Goal: Task Accomplishment & Management: Manage account settings

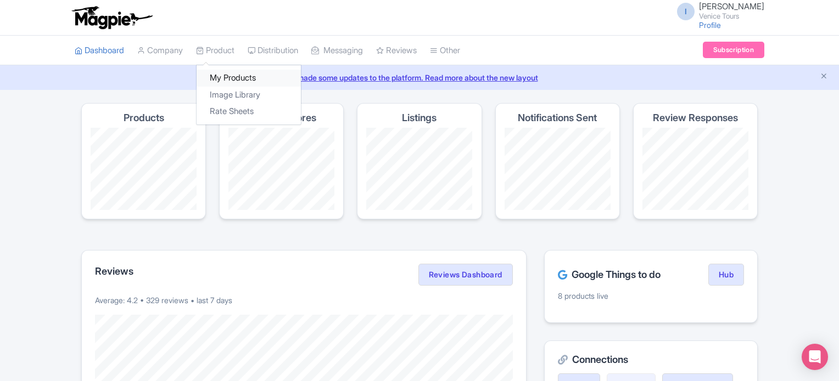
click at [233, 78] on link "My Products" at bounding box center [248, 78] width 104 height 17
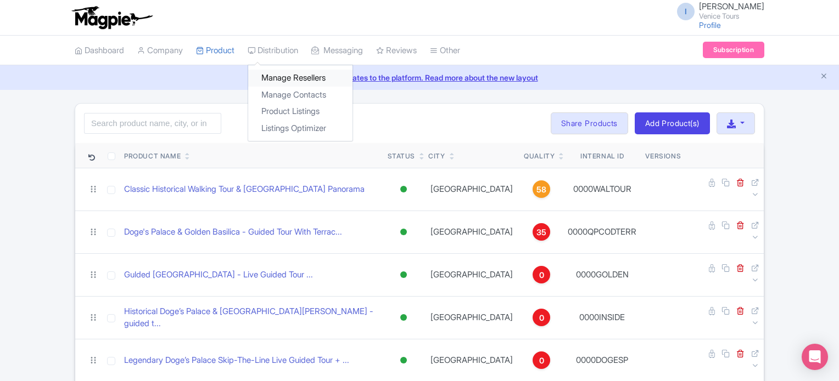
click at [285, 71] on link "Manage Resellers" at bounding box center [300, 78] width 104 height 17
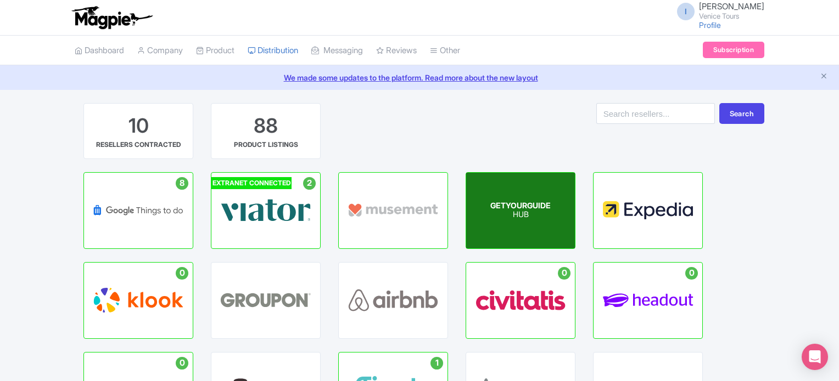
click at [516, 211] on p "HUB" at bounding box center [520, 215] width 60 height 9
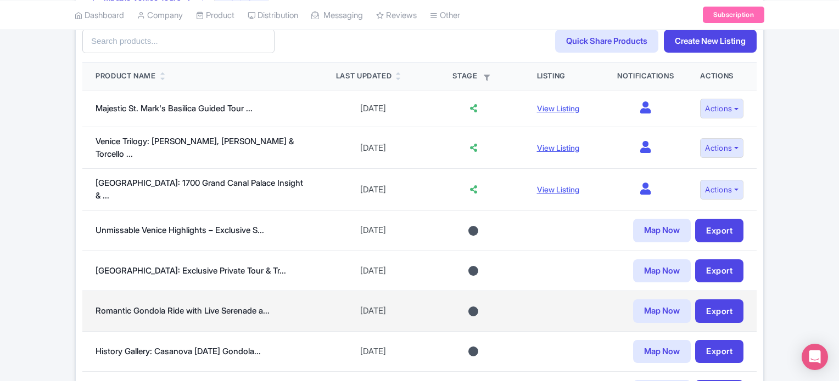
scroll to position [329, 0]
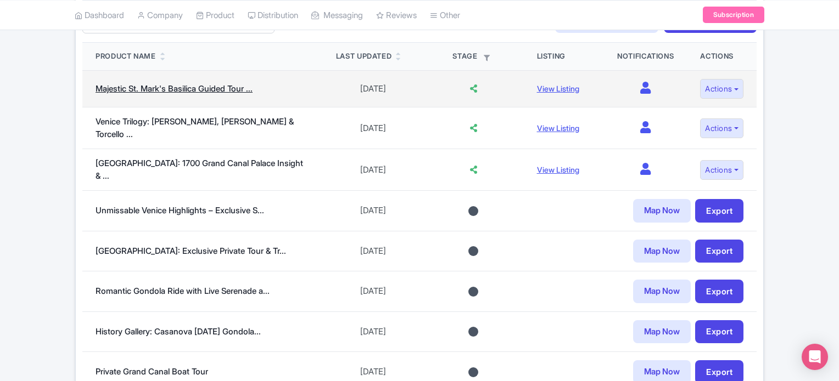
click at [208, 88] on link "Majestic St. Mark's Basilica Guided Tour ..." at bounding box center [173, 88] width 157 height 10
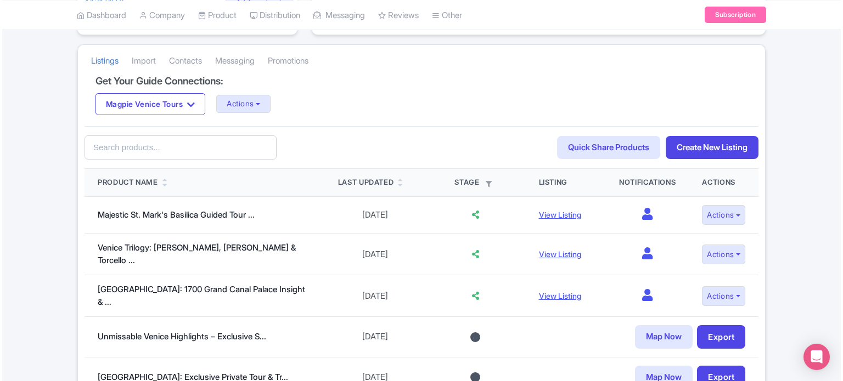
scroll to position [220, 0]
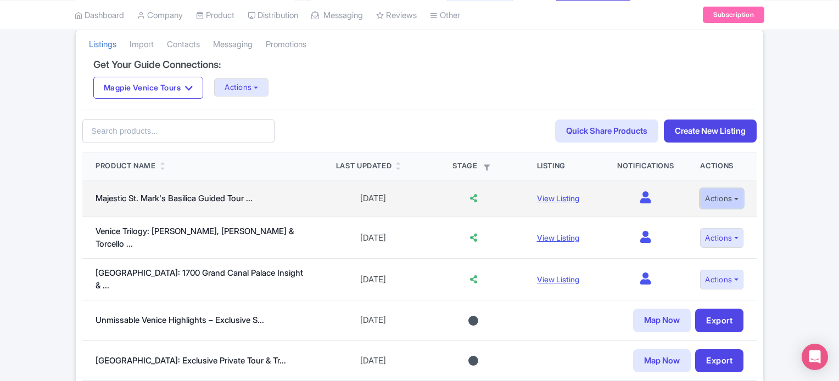
click at [733, 199] on button "Actions" at bounding box center [721, 199] width 43 height 20
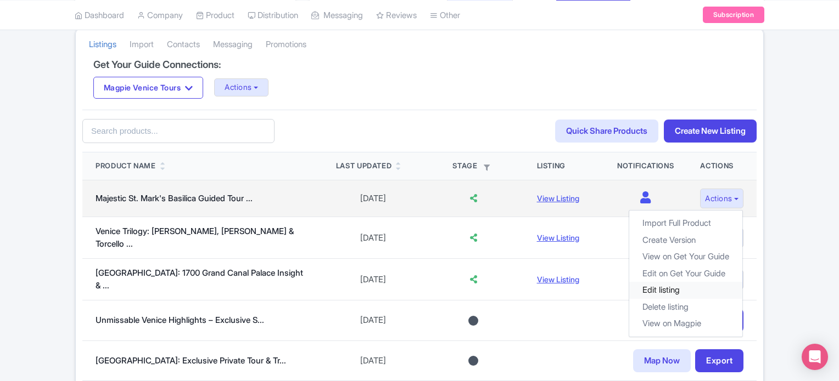
click at [661, 289] on link "Edit listing" at bounding box center [685, 290] width 113 height 17
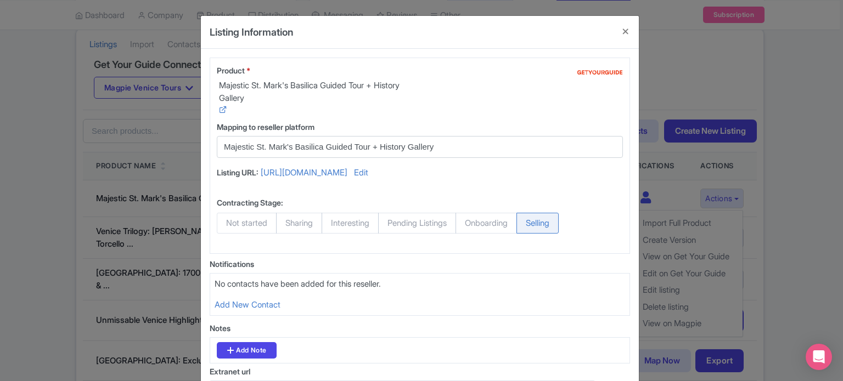
click at [471, 143] on input "Majestic St. Mark's Basilica Guided Tour + History Gallery" at bounding box center [413, 147] width 379 height 13
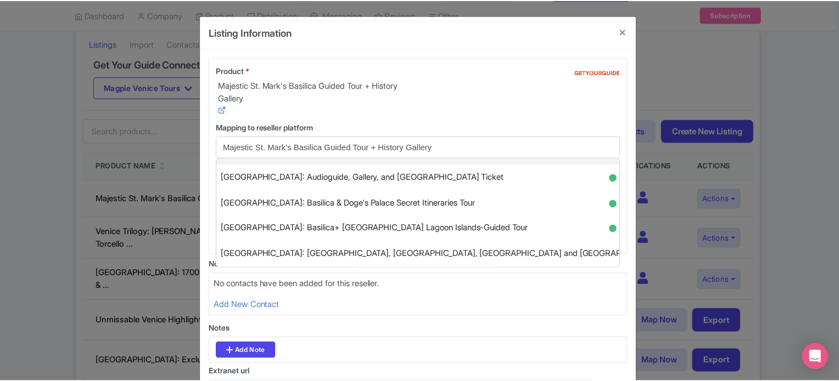
scroll to position [0, 0]
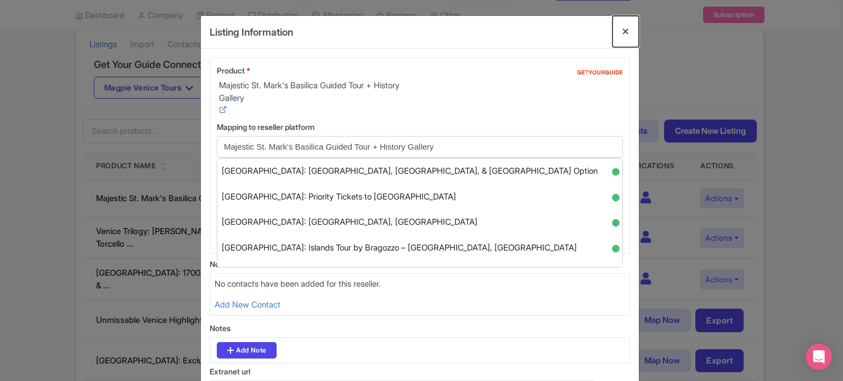
click at [621, 30] on button "Close" at bounding box center [625, 31] width 26 height 31
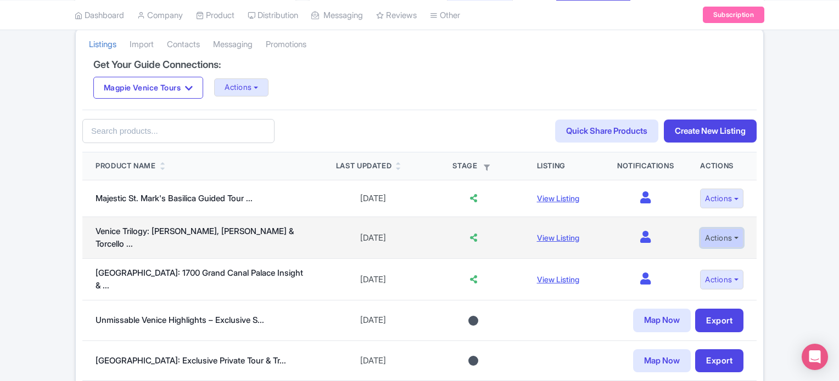
click at [728, 234] on button "Actions" at bounding box center [721, 238] width 43 height 20
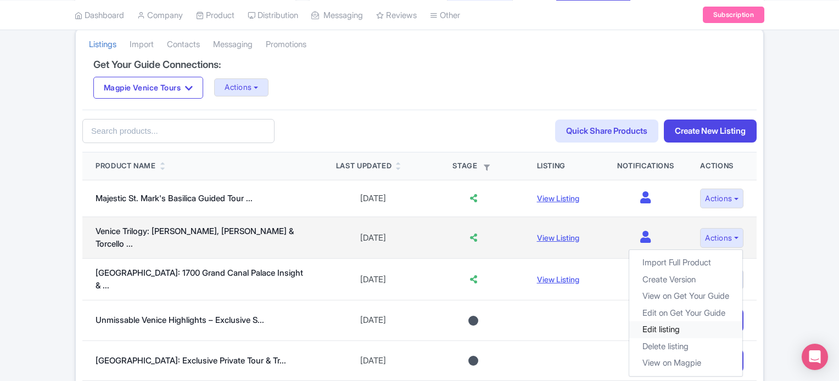
click at [681, 323] on link "Edit listing" at bounding box center [685, 330] width 113 height 17
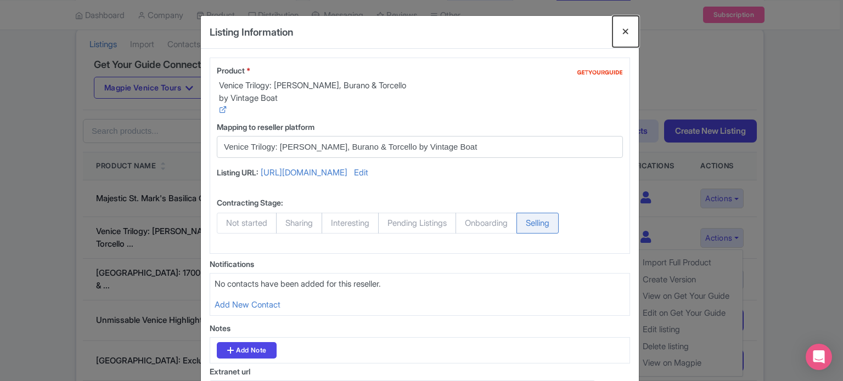
click at [621, 30] on button "Close" at bounding box center [625, 31] width 26 height 31
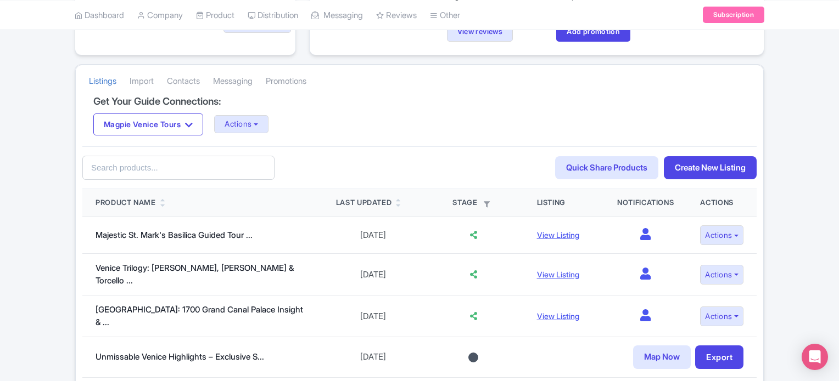
scroll to position [220, 0]
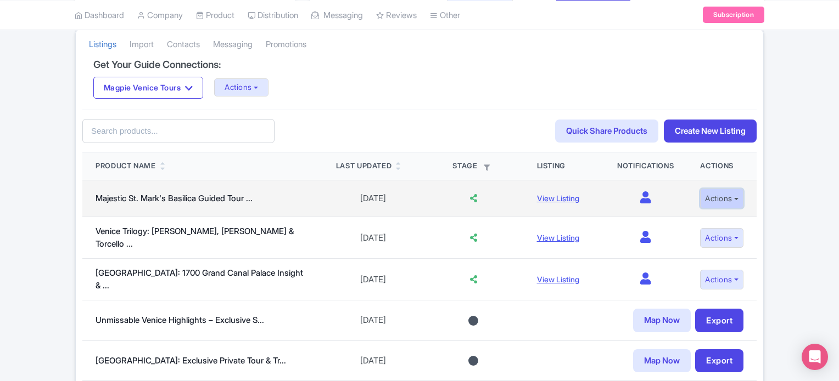
click at [724, 197] on button "Actions" at bounding box center [721, 199] width 43 height 20
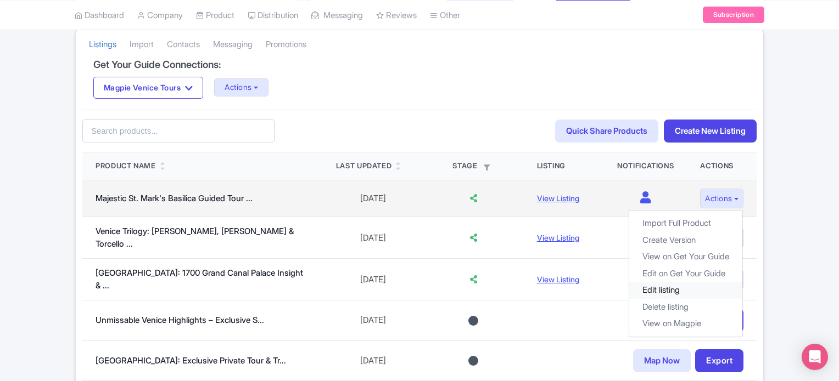
click at [671, 289] on link "Edit listing" at bounding box center [685, 290] width 113 height 17
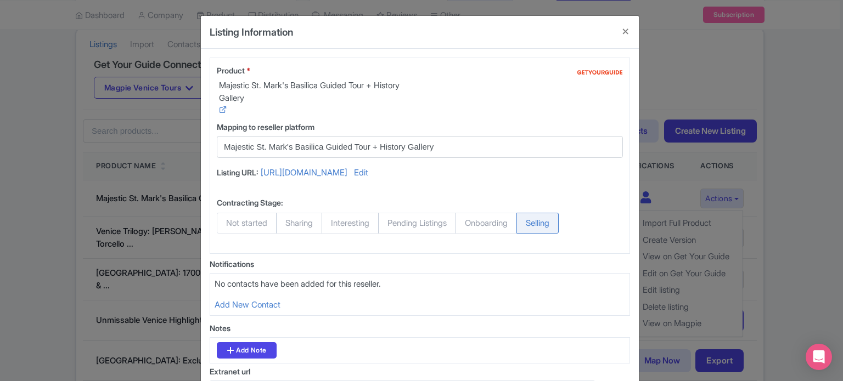
click at [465, 145] on input "Majestic St. Mark's Basilica Guided Tour + History Gallery" at bounding box center [413, 147] width 379 height 13
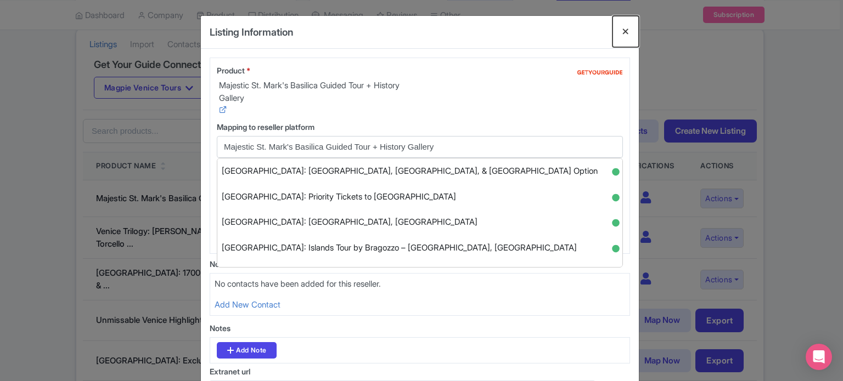
click at [627, 30] on button "Close" at bounding box center [625, 31] width 26 height 31
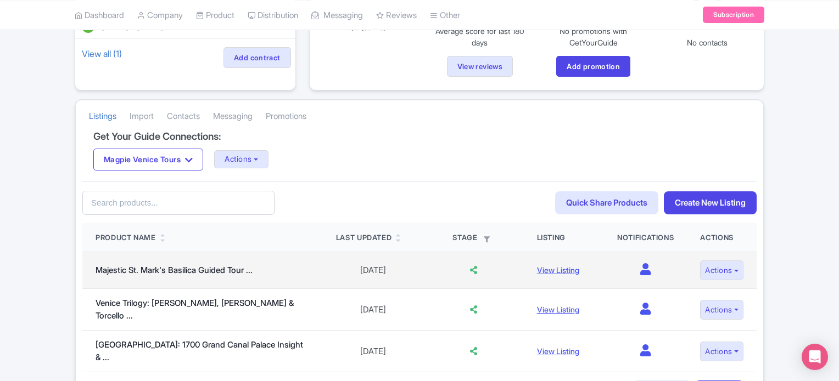
scroll to position [55, 0]
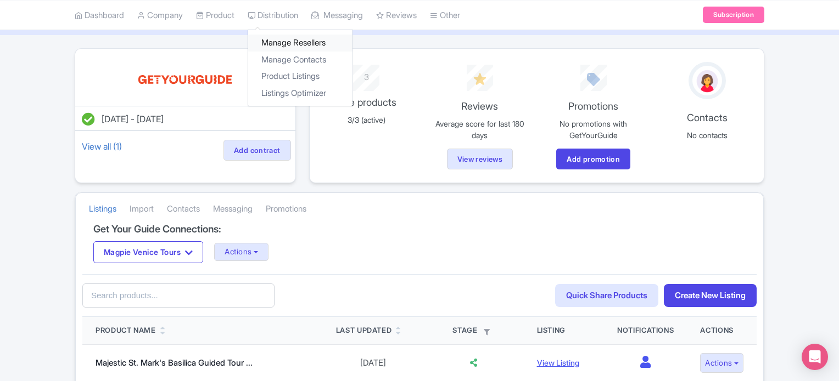
click at [308, 47] on link "Manage Resellers" at bounding box center [300, 43] width 104 height 17
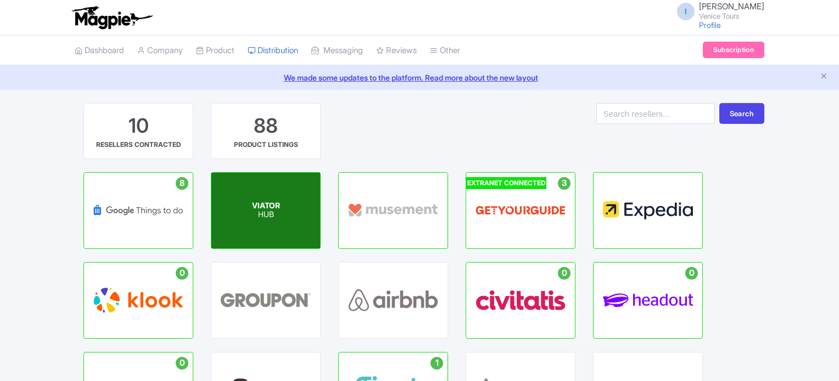
click at [258, 218] on p "HUB" at bounding box center [266, 215] width 28 height 9
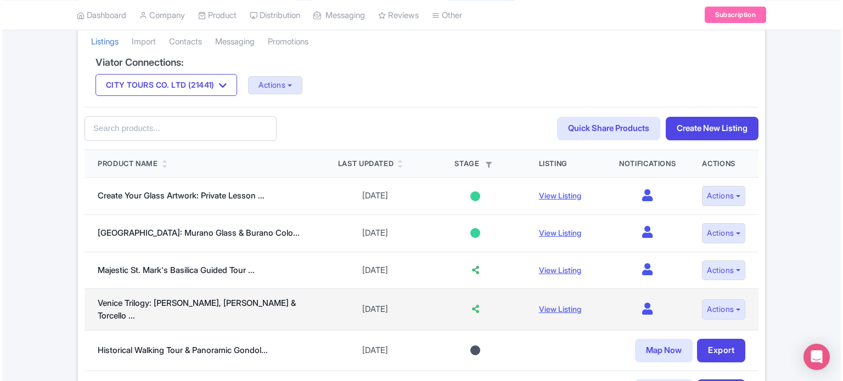
scroll to position [220, 0]
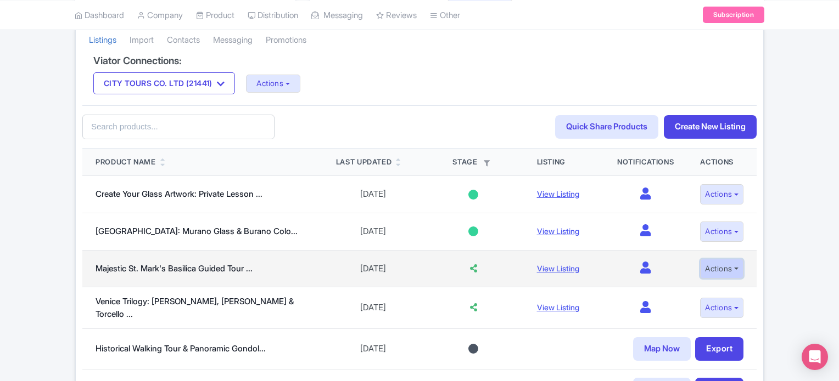
click at [728, 267] on button "Actions" at bounding box center [721, 269] width 43 height 20
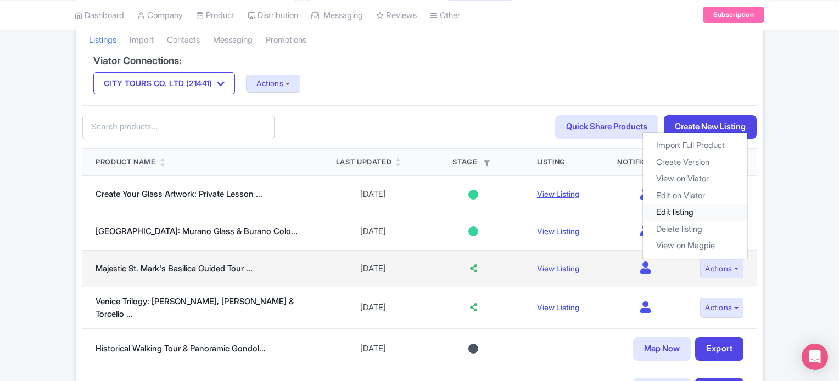
click at [673, 210] on link "Edit listing" at bounding box center [695, 212] width 104 height 17
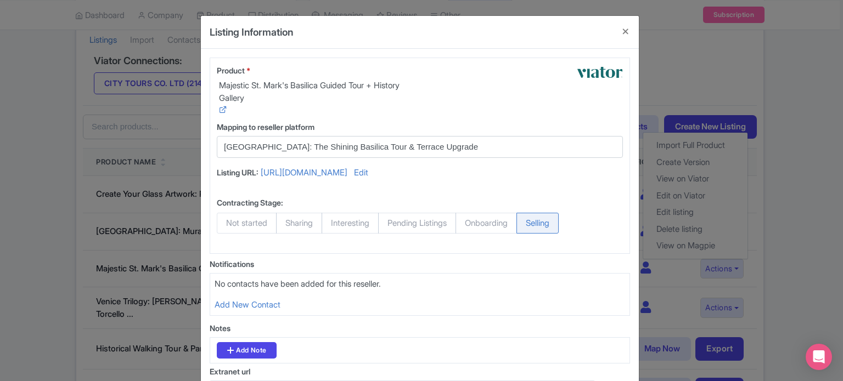
drag, startPoint x: 246, startPoint y: 145, endPoint x: 490, endPoint y: 144, distance: 243.7
click at [492, 144] on input "St. Mark's Cathedral: The Shining Basilica Tour & Terrace Upgrade" at bounding box center [413, 147] width 379 height 13
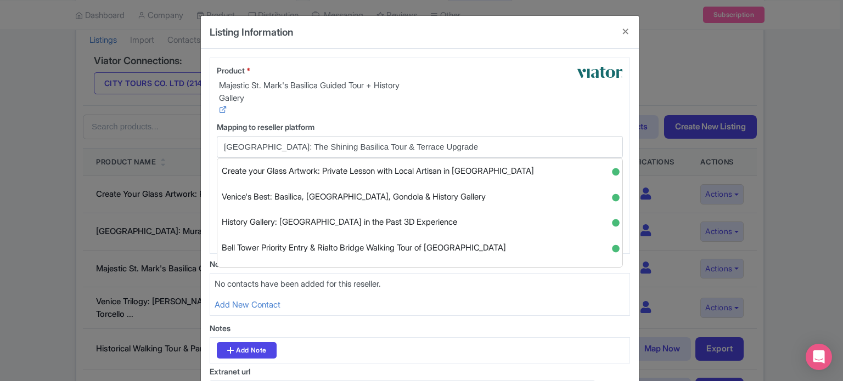
click at [490, 144] on input "St. Mark's Cathedral: The Shining Basilica Tour & Terrace Upgrade" at bounding box center [413, 147] width 379 height 13
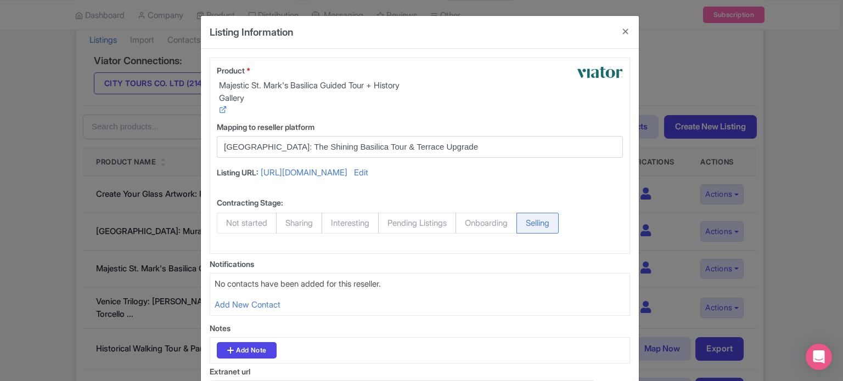
click at [485, 145] on input "St. Mark's Cathedral: The Shining Basilica Tour & Terrace Upgrade" at bounding box center [413, 147] width 379 height 13
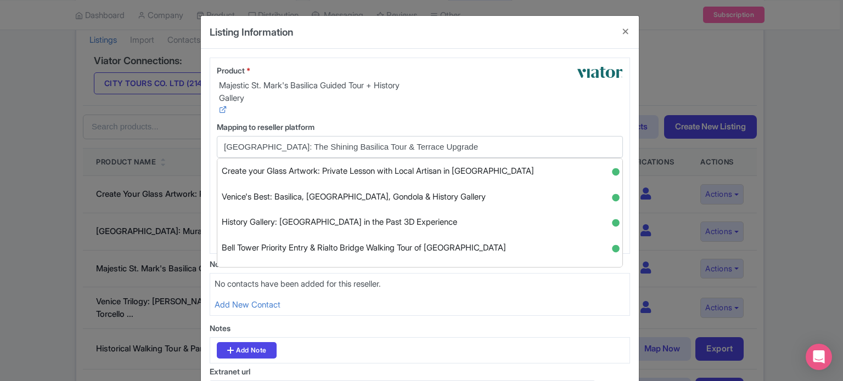
drag, startPoint x: 476, startPoint y: 145, endPoint x: 208, endPoint y: 145, distance: 268.4
click at [210, 145] on div "Mapping to reseller platform Select a product to map Create your Glass Artwork:…" at bounding box center [419, 144] width 419 height 46
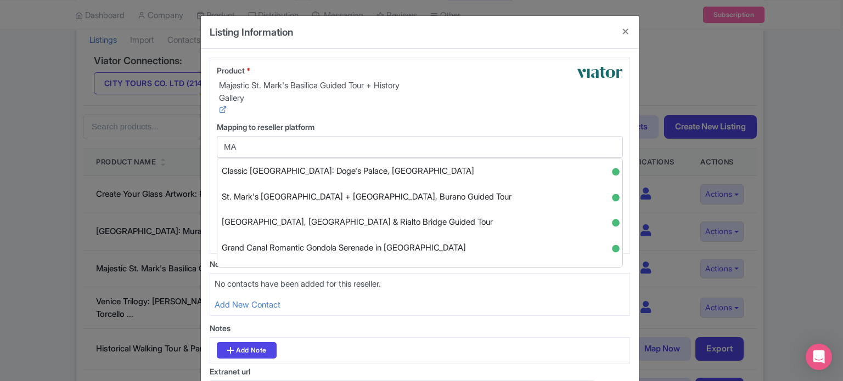
type input "M"
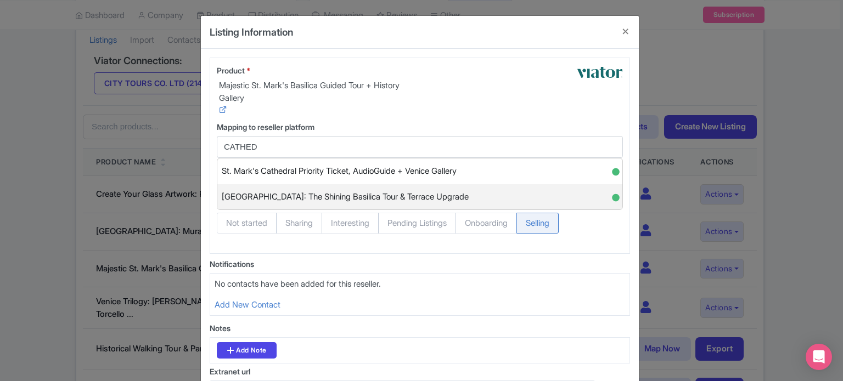
click at [347, 194] on span "St. Mark's Cathedral: The Shining Basilica Tour & Terrace Upgrade" at bounding box center [345, 197] width 247 height 17
type input "St. Mark's Cathedral: The Shining Basilica Tour & Terrace Upgrade"
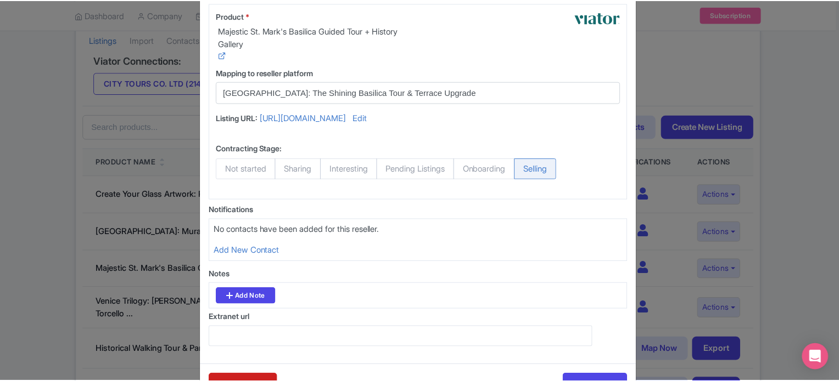
scroll to position [127, 0]
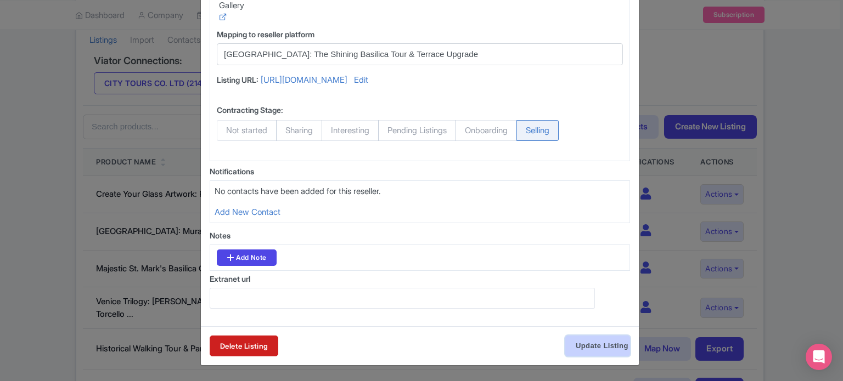
click at [605, 346] on input "Update Listing" at bounding box center [597, 346] width 65 height 21
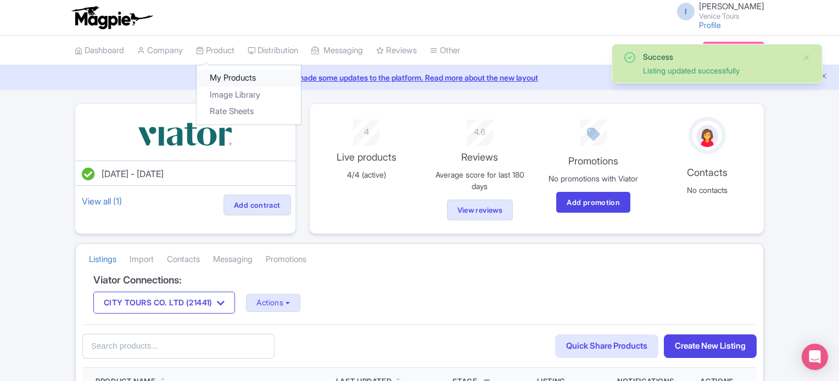
click at [231, 80] on link "My Products" at bounding box center [248, 78] width 104 height 17
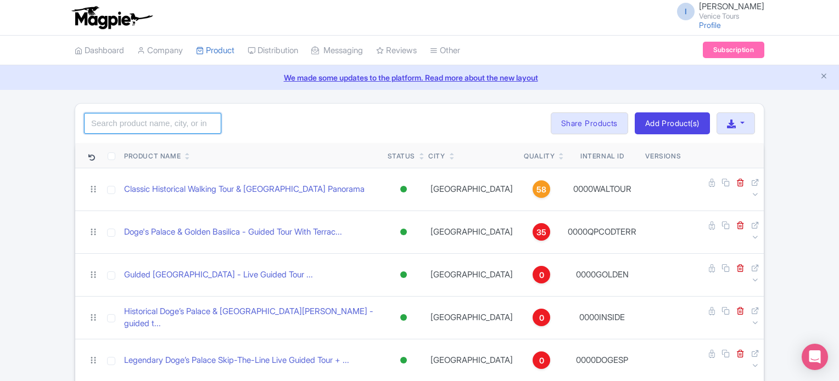
click at [145, 116] on input "search" at bounding box center [152, 123] width 137 height 21
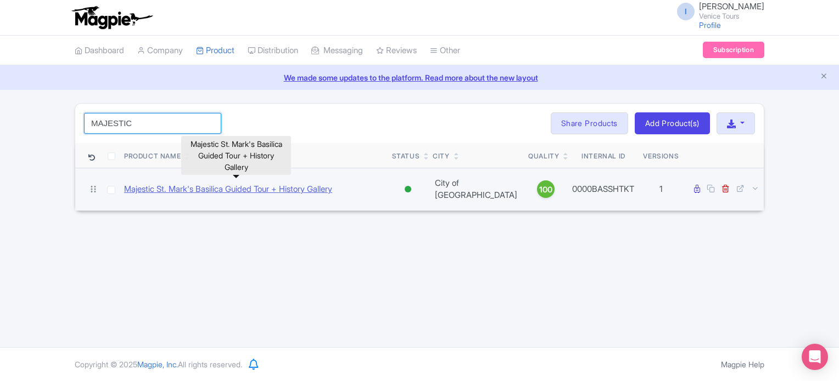
type input "MAJESTIC"
click at [281, 183] on link "Majestic St. Mark's Basilica Guided Tour + History Gallery" at bounding box center [228, 189] width 208 height 13
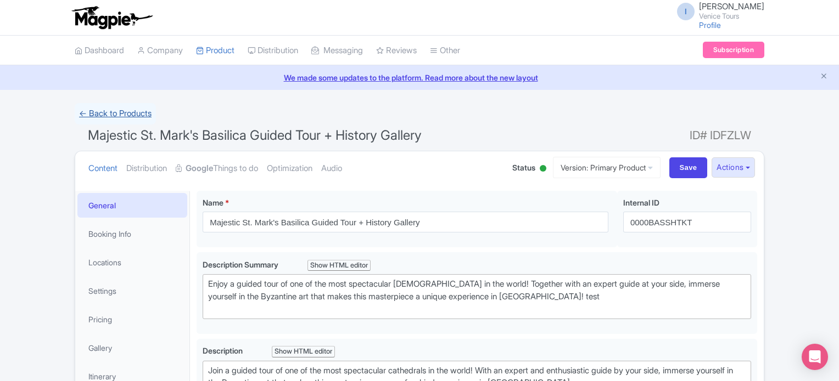
click at [81, 111] on link "← Back to Products" at bounding box center [115, 113] width 81 height 21
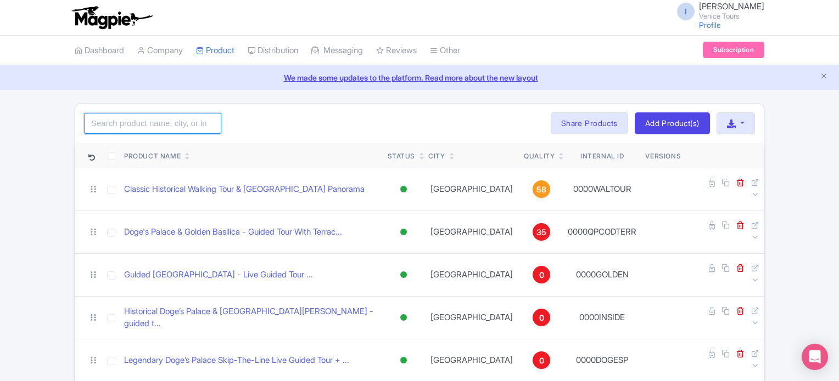
click at [121, 130] on input "search" at bounding box center [152, 123] width 137 height 21
type input "MAJESTIC"
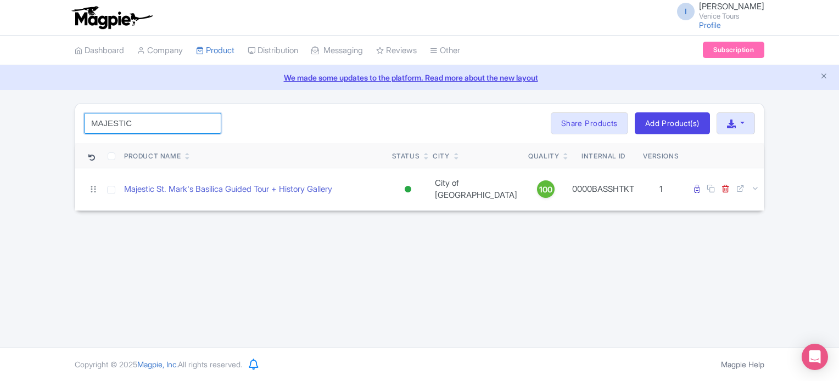
drag, startPoint x: 82, startPoint y: 122, endPoint x: 70, endPoint y: 126, distance: 13.2
click at [70, 125] on div "MAJESTIC Search Bulk Actions [GEOGRAPHIC_DATA] Add to Collection Share Products…" at bounding box center [419, 157] width 702 height 108
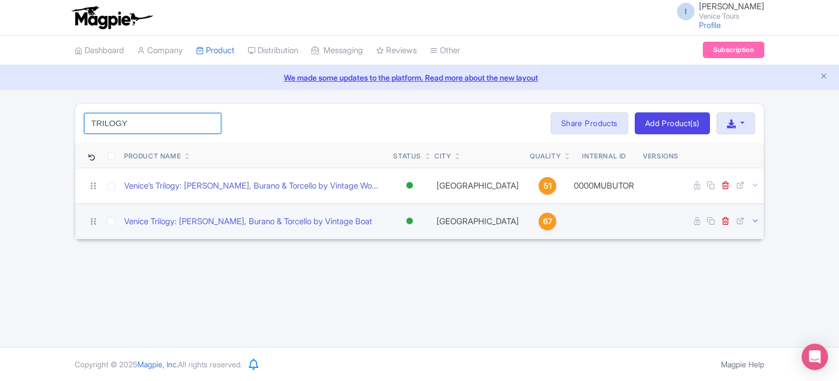
type input "TRILOGY"
click at [753, 221] on icon at bounding box center [755, 221] width 8 height 8
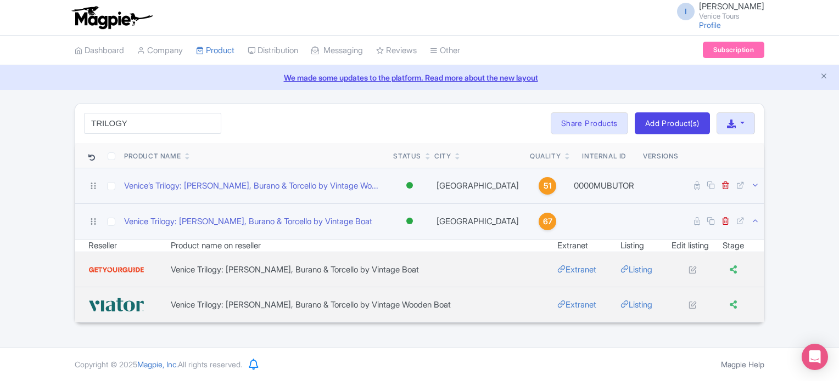
click at [753, 184] on icon at bounding box center [755, 185] width 8 height 8
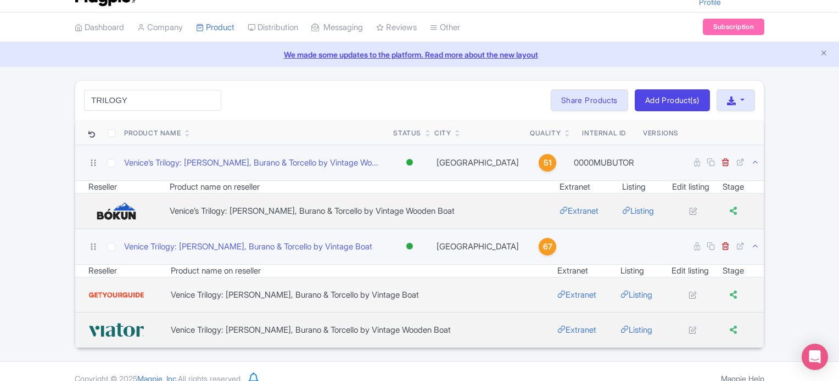
scroll to position [36, 0]
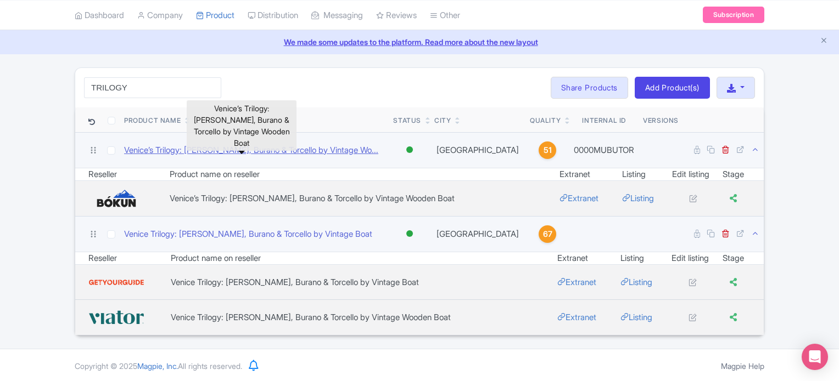
click at [269, 149] on link "Venice’s Trilogy: [PERSON_NAME], Burano & Torcello by Vintage Wo..." at bounding box center [251, 150] width 254 height 13
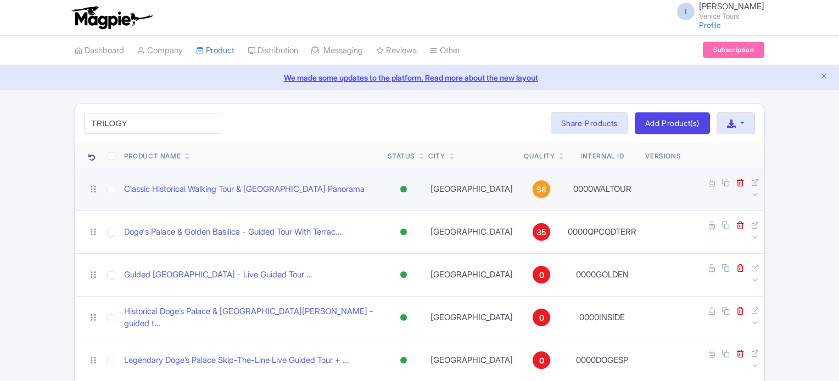
scroll to position [36, 0]
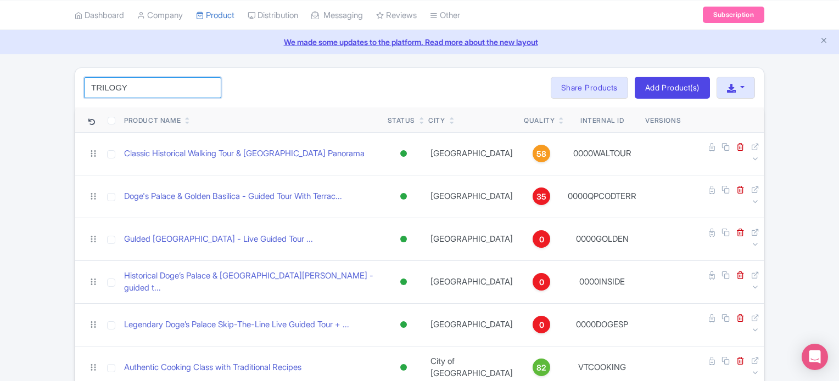
click at [152, 80] on input "TRILOGY" at bounding box center [152, 87] width 137 height 21
click button "Search" at bounding box center [0, 0] width 0 height 0
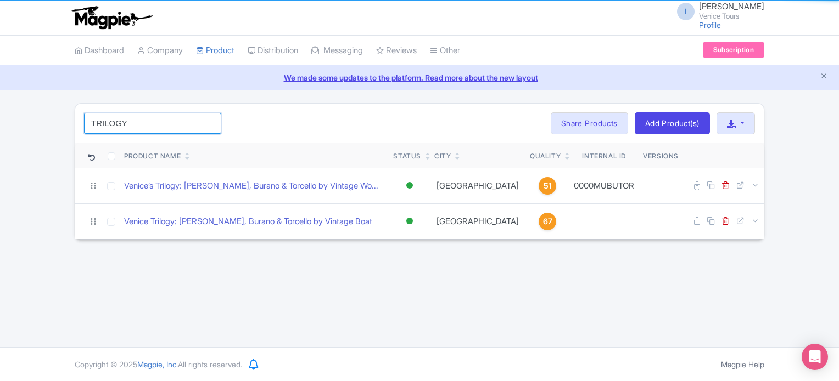
scroll to position [0, 0]
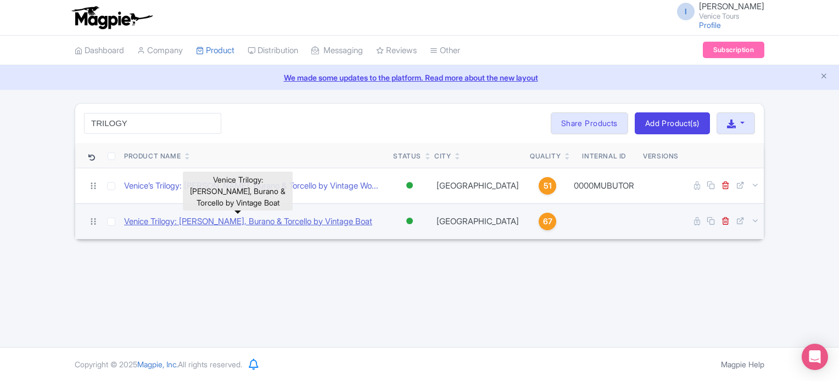
click at [259, 219] on link "Venice Trilogy: [PERSON_NAME], Burano & Torcello by Vintage Boat" at bounding box center [248, 222] width 248 height 13
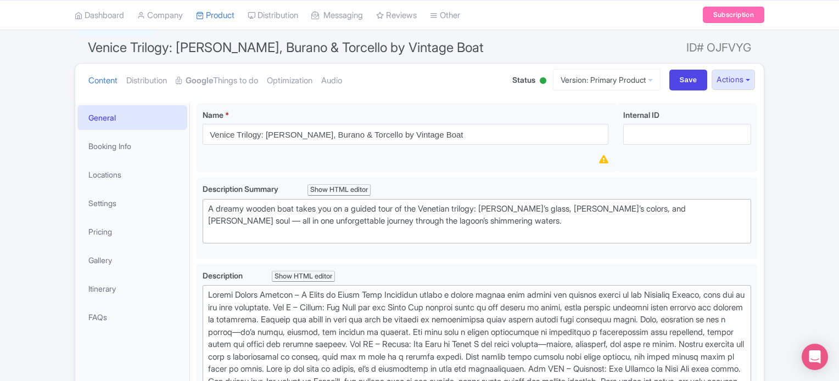
scroll to position [165, 0]
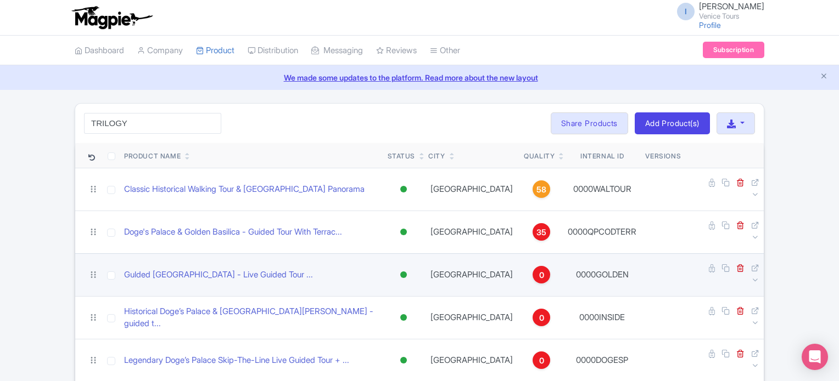
scroll to position [55, 0]
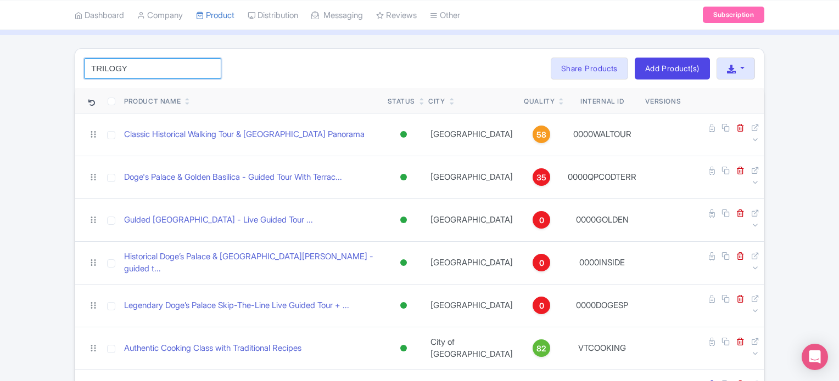
click at [166, 63] on input "TRILOGY" at bounding box center [152, 68] width 137 height 21
type input "trilogy"
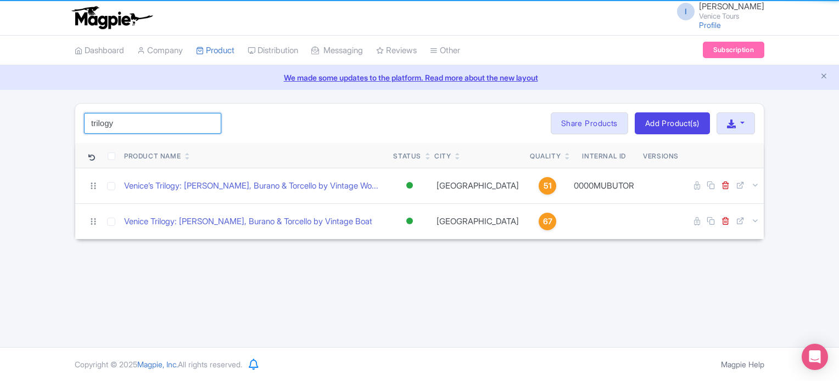
scroll to position [0, 0]
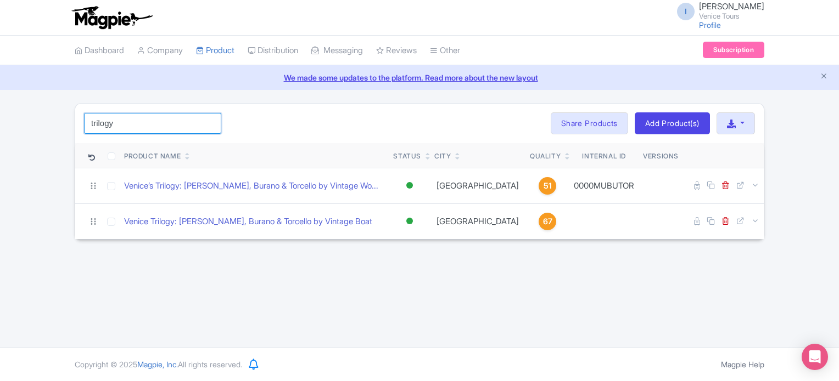
drag, startPoint x: 145, startPoint y: 126, endPoint x: 69, endPoint y: 123, distance: 76.3
click at [69, 123] on div "trilogy Search Bulk Actions Delete Add to Collection Share Products Add to Coll…" at bounding box center [419, 171] width 702 height 137
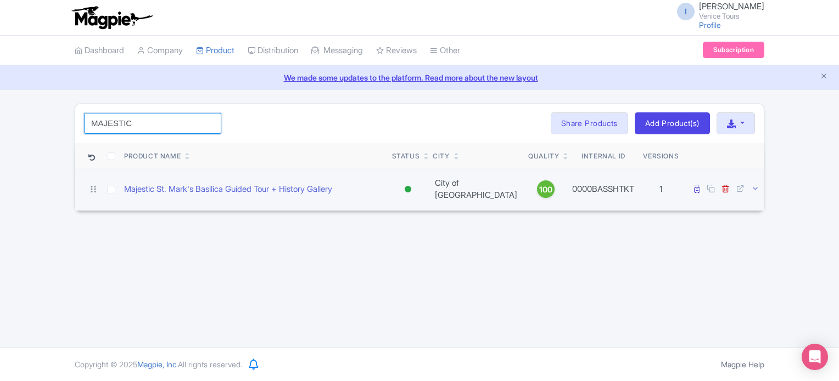
type input "MAJESTIC"
click at [756, 184] on icon at bounding box center [755, 188] width 8 height 8
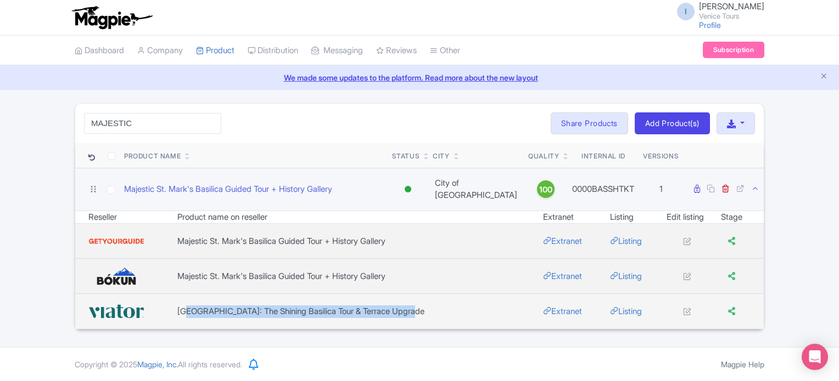
drag, startPoint x: 180, startPoint y: 302, endPoint x: 310, endPoint y: 307, distance: 129.6
click at [409, 307] on td "St. Mark's Cathedral: The Shining Basilica Tour & Terrace Upgrade" at bounding box center [359, 311] width 365 height 35
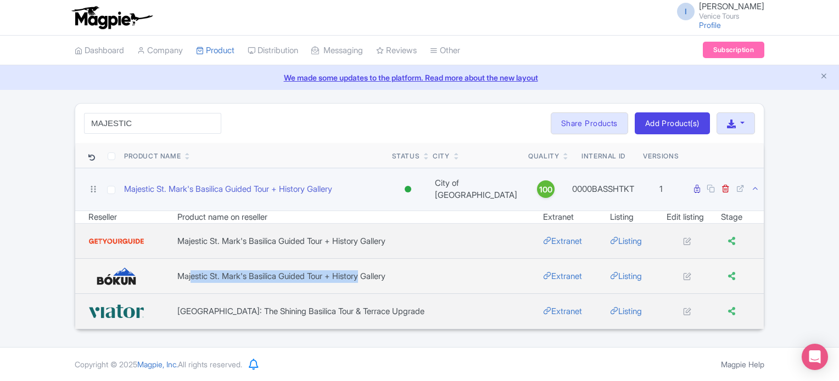
drag, startPoint x: 183, startPoint y: 270, endPoint x: 361, endPoint y: 274, distance: 177.3
click at [361, 274] on td "Majestic St. Mark's Basilica Guided Tour + History Gallery" at bounding box center [359, 276] width 365 height 35
drag, startPoint x: 178, startPoint y: 232, endPoint x: 418, endPoint y: 221, distance: 240.1
click at [418, 224] on td "Majestic St. Mark's Basilica Guided Tour + History Gallery" at bounding box center [359, 241] width 365 height 35
click at [458, 341] on div "I Iryna Drevetska Venice Tours Profile Users Settings Sign out Dashboard Compan…" at bounding box center [419, 173] width 839 height 347
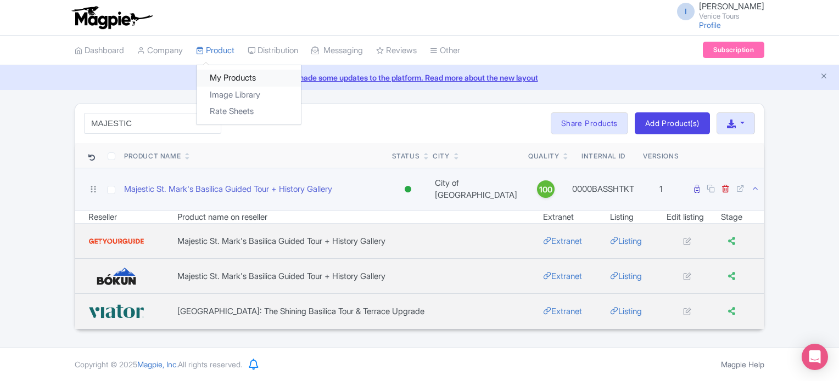
click at [237, 78] on link "My Products" at bounding box center [248, 78] width 104 height 17
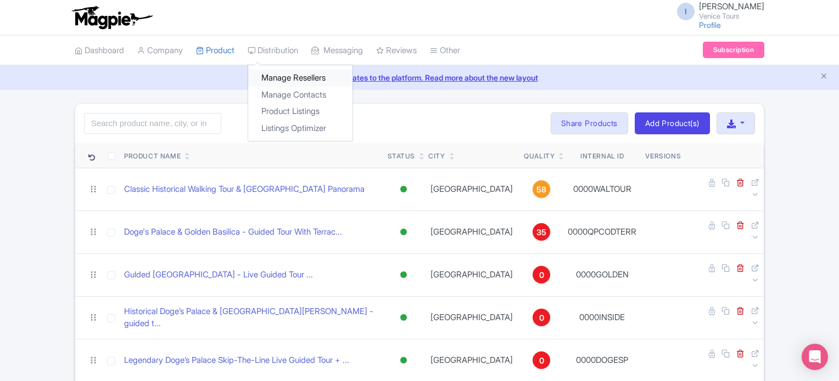
click at [297, 76] on link "Manage Resellers" at bounding box center [300, 78] width 104 height 17
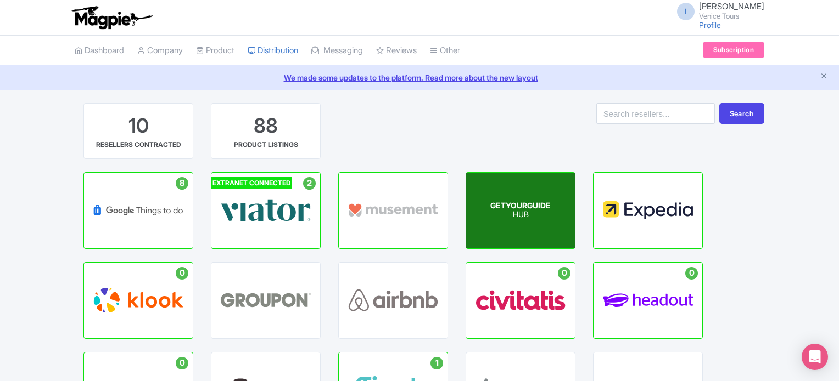
click at [520, 217] on p "HUB" at bounding box center [520, 215] width 60 height 9
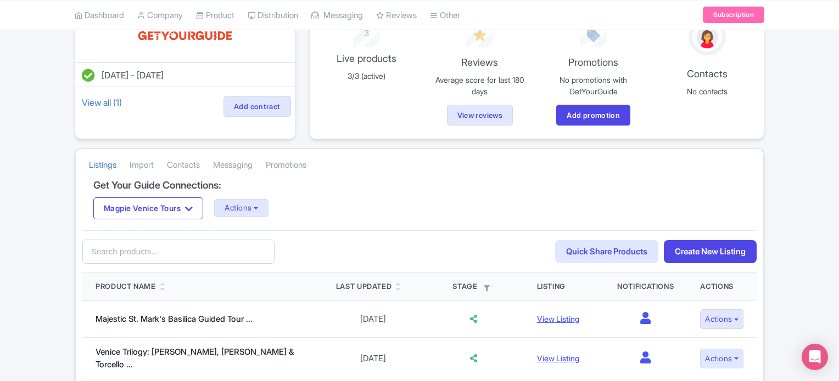
scroll to position [110, 0]
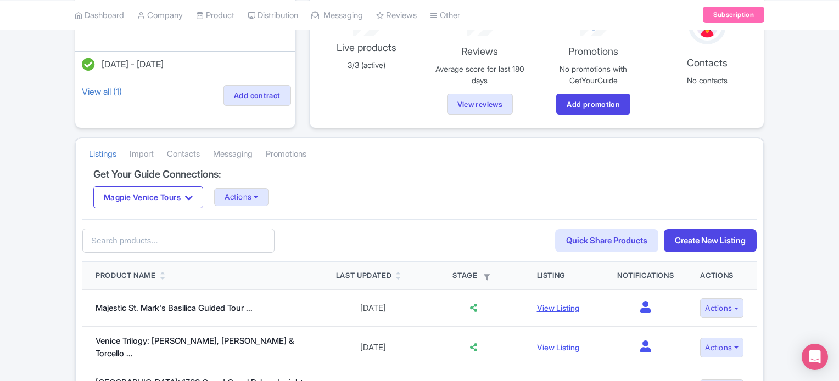
click at [144, 245] on input "text" at bounding box center [178, 241] width 192 height 25
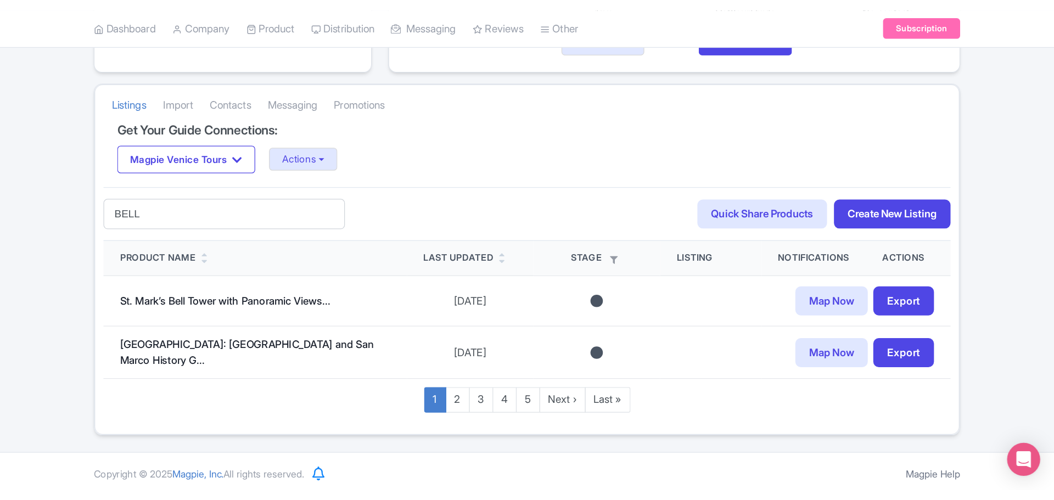
scroll to position [72, 0]
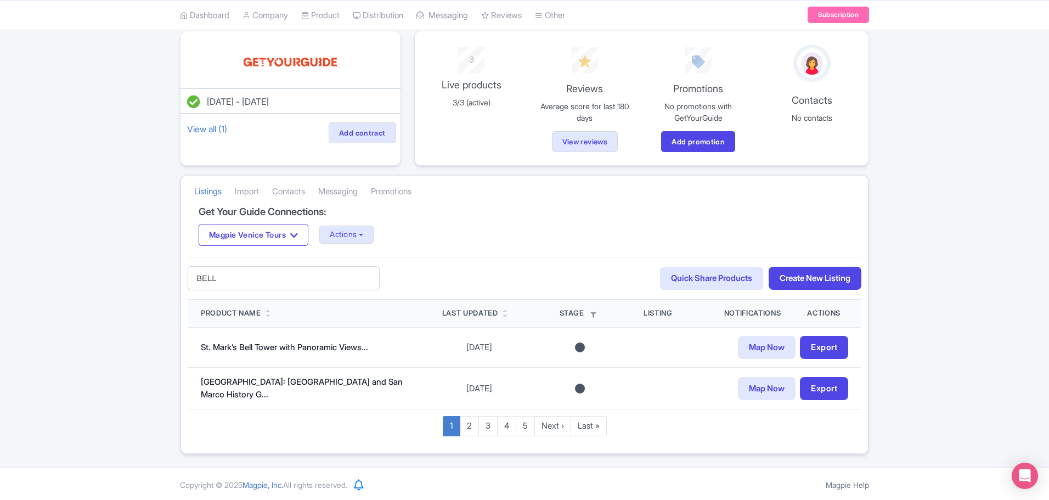
drag, startPoint x: 228, startPoint y: 281, endPoint x: 182, endPoint y: 284, distance: 46.2
click at [182, 284] on div "Get Your Guide Connections: Magpie Venice Tours Magpie Venice Tours Actions Upd…" at bounding box center [524, 329] width 687 height 247
click at [255, 274] on input "BELL" at bounding box center [284, 278] width 192 height 25
type input "B"
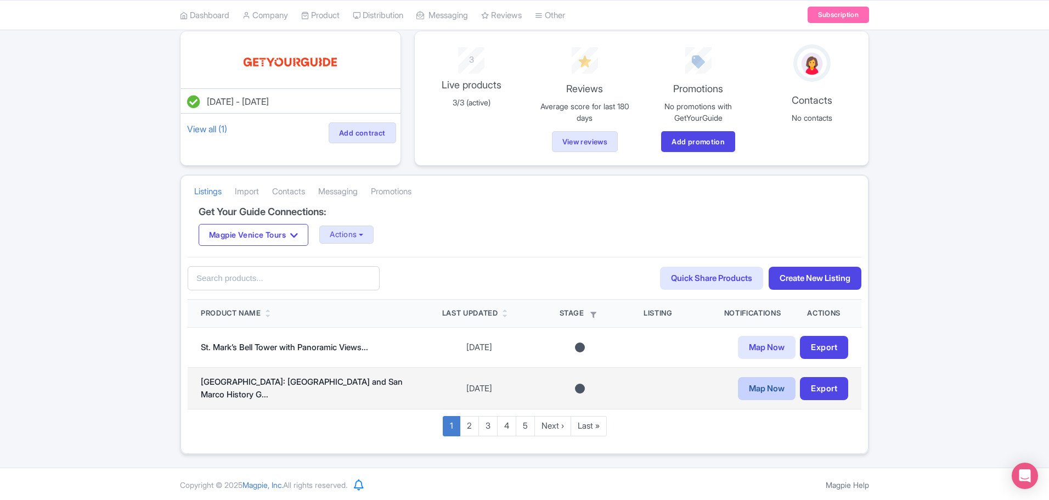
click at [772, 381] on link "Map Now" at bounding box center [767, 389] width 58 height 24
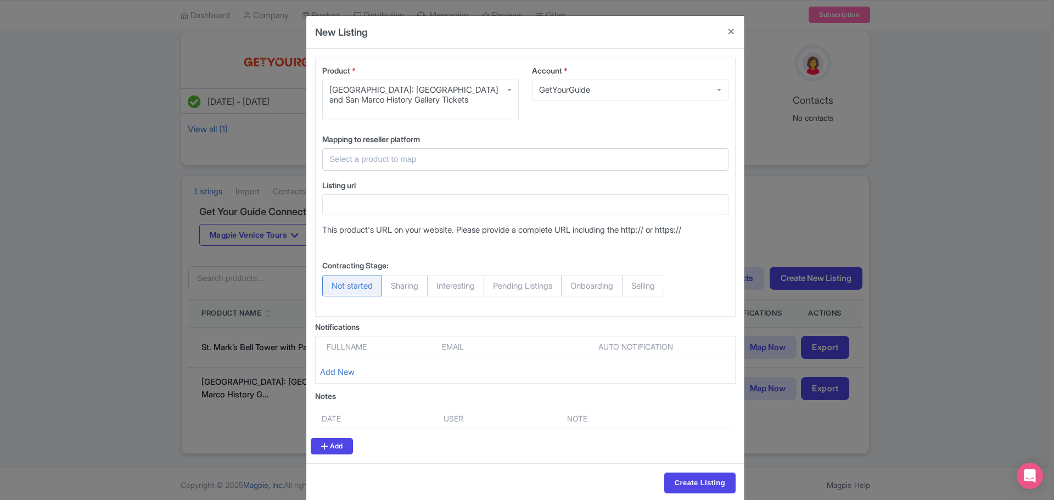
click at [367, 153] on input "text" at bounding box center [518, 159] width 379 height 13
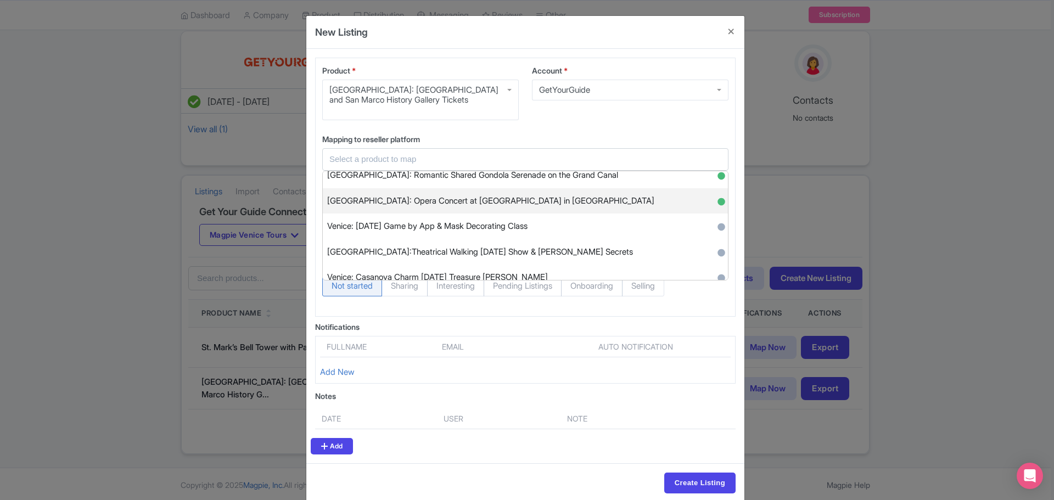
scroll to position [768, 0]
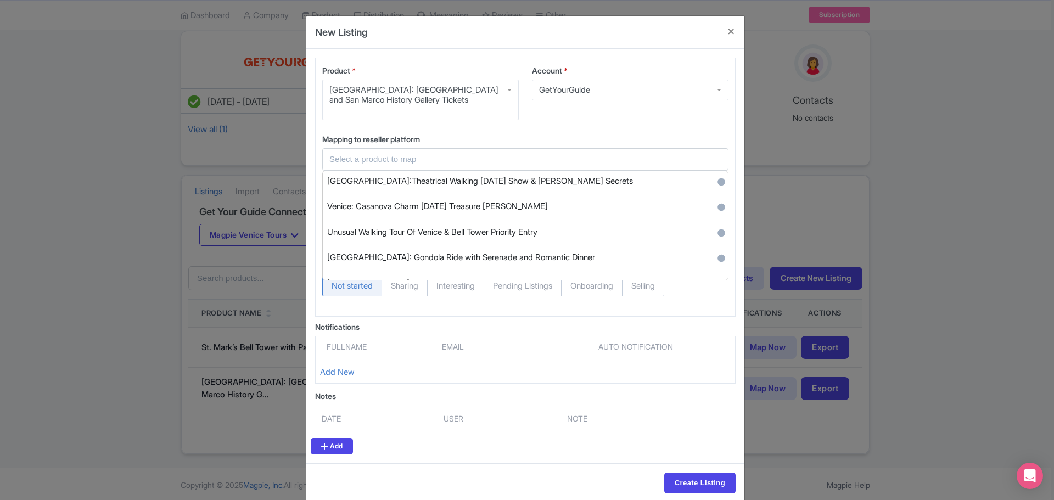
click at [259, 381] on div "New Listing Product * Venice: Bell Tower and San Marco History Gallery Tickets …" at bounding box center [527, 250] width 1054 height 500
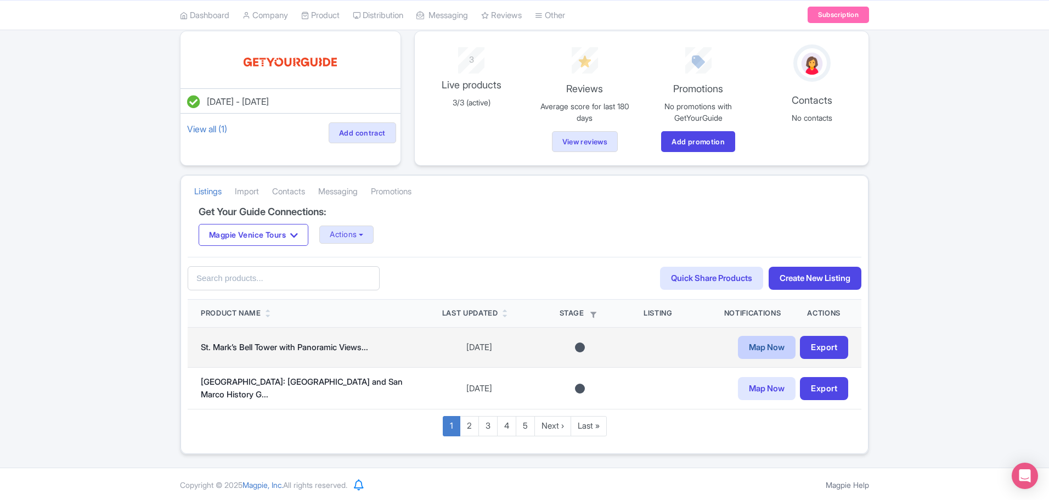
click at [762, 346] on link "Map Now" at bounding box center [767, 348] width 58 height 24
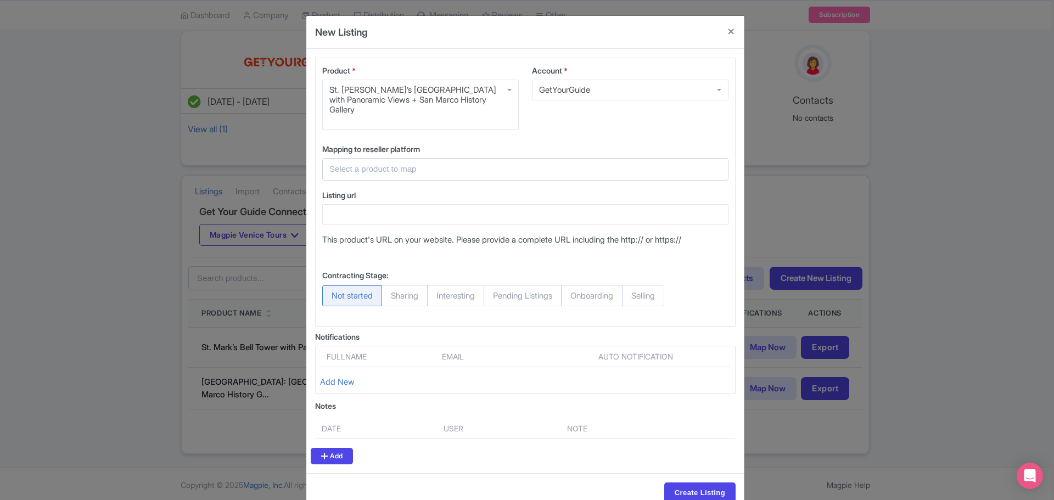
click at [396, 163] on input "text" at bounding box center [518, 169] width 379 height 13
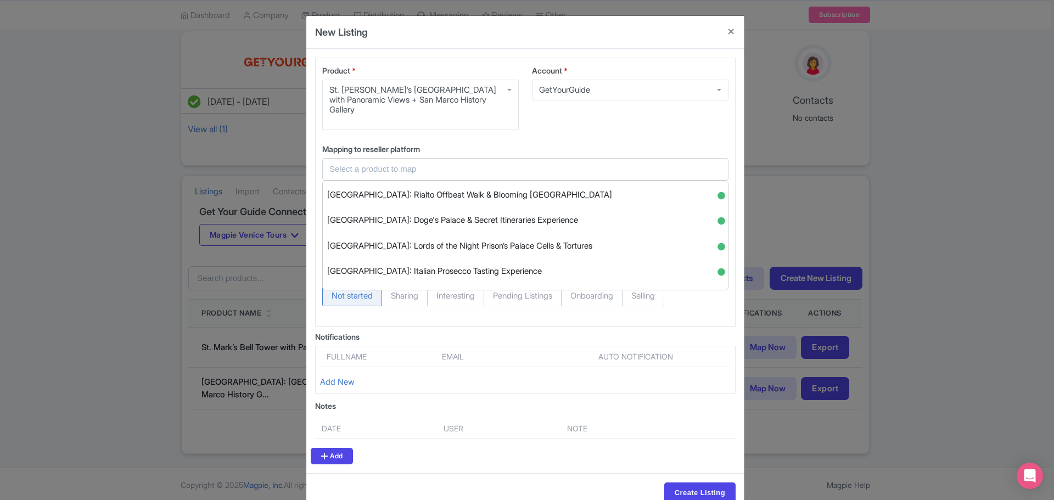
scroll to position [439, 0]
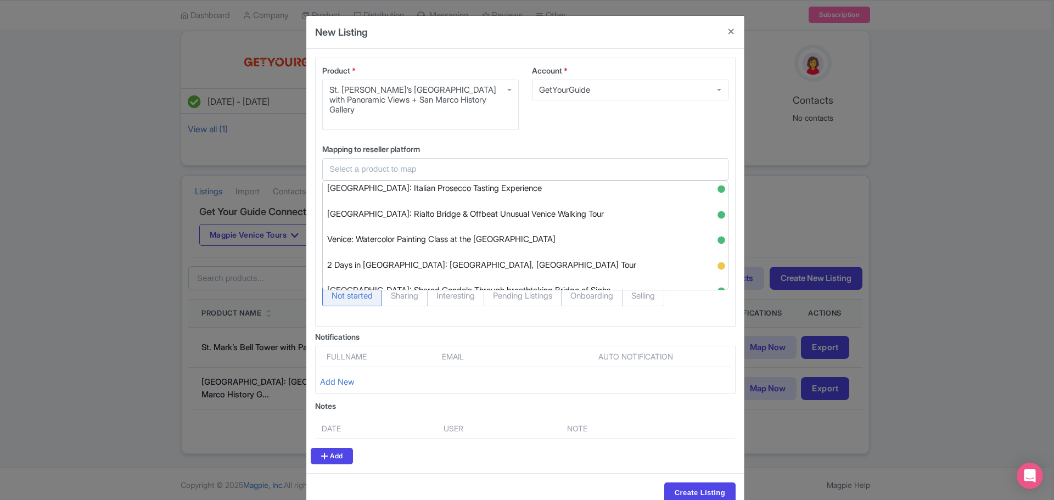
click at [237, 381] on div "New Listing Product * St. Mark’s Bell Tower with Panoramic Views + San Marco Hi…" at bounding box center [527, 250] width 1054 height 500
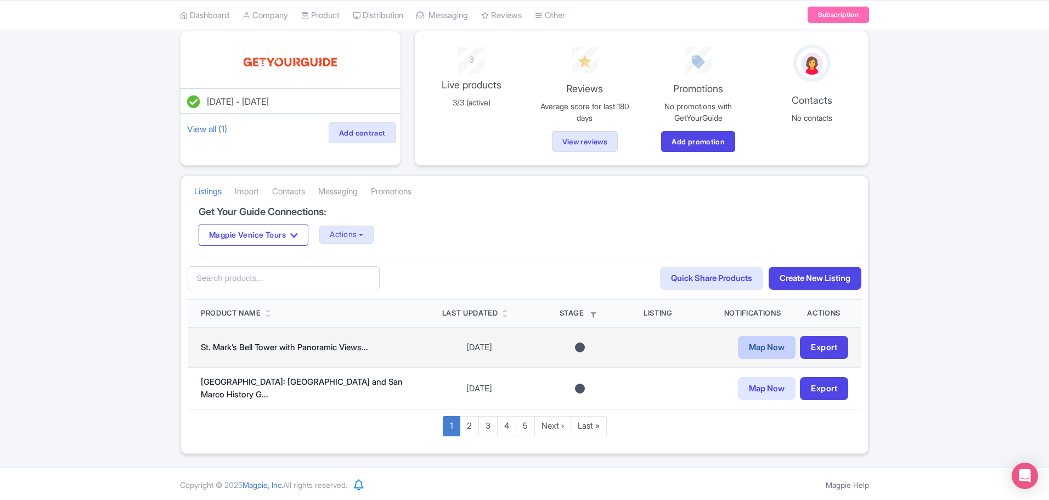
click at [756, 346] on link "Map Now" at bounding box center [767, 348] width 58 height 24
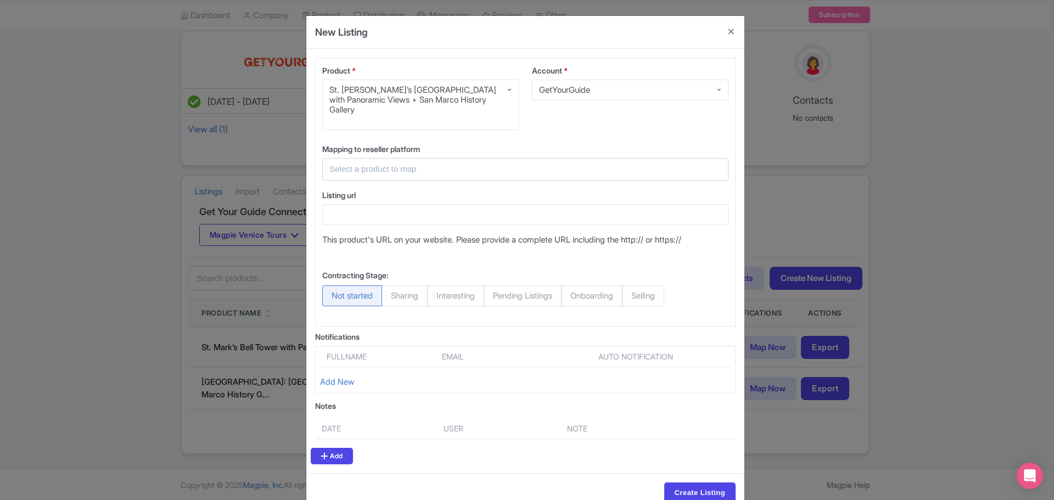
click at [634, 29] on div "New Listing" at bounding box center [525, 32] width 438 height 33
click at [722, 29] on button "Close" at bounding box center [731, 31] width 26 height 31
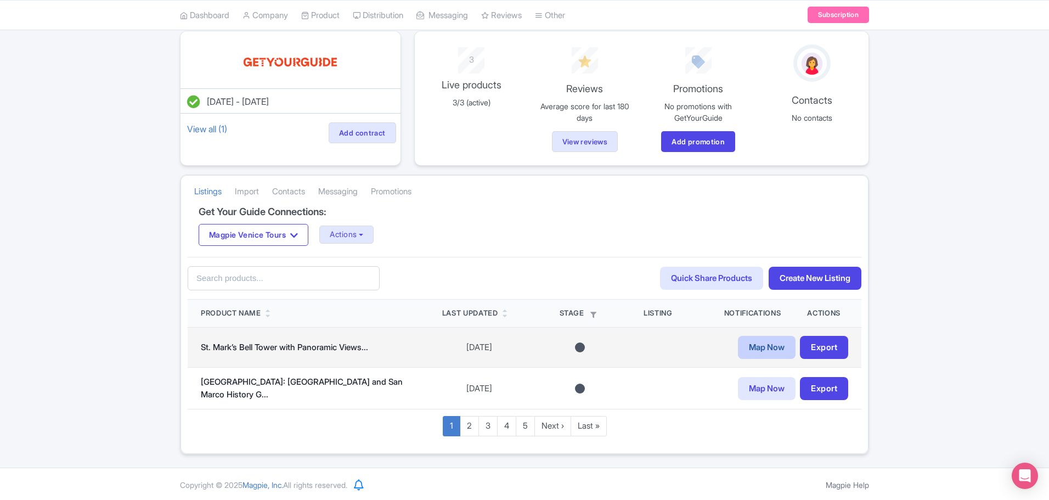
click at [762, 347] on link "Map Now" at bounding box center [767, 348] width 58 height 24
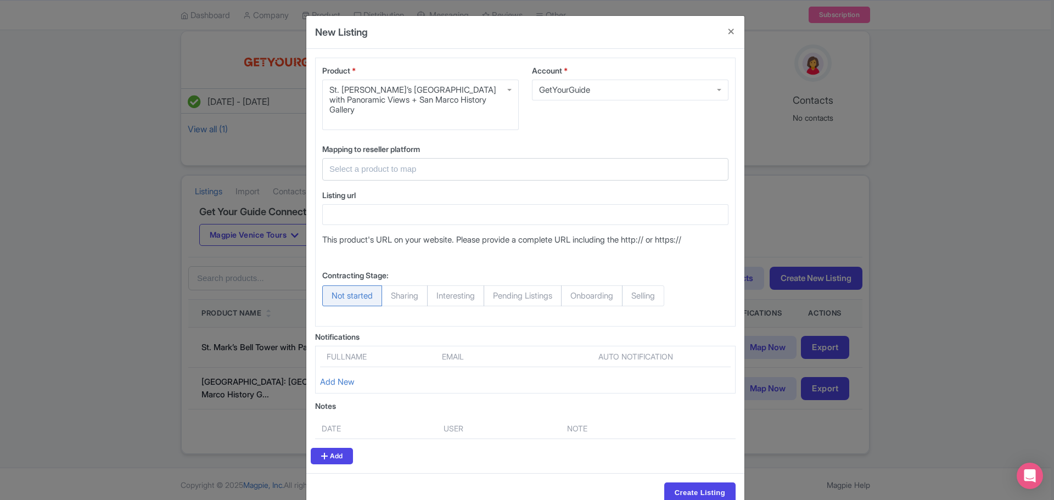
click at [411, 163] on input "text" at bounding box center [518, 169] width 379 height 13
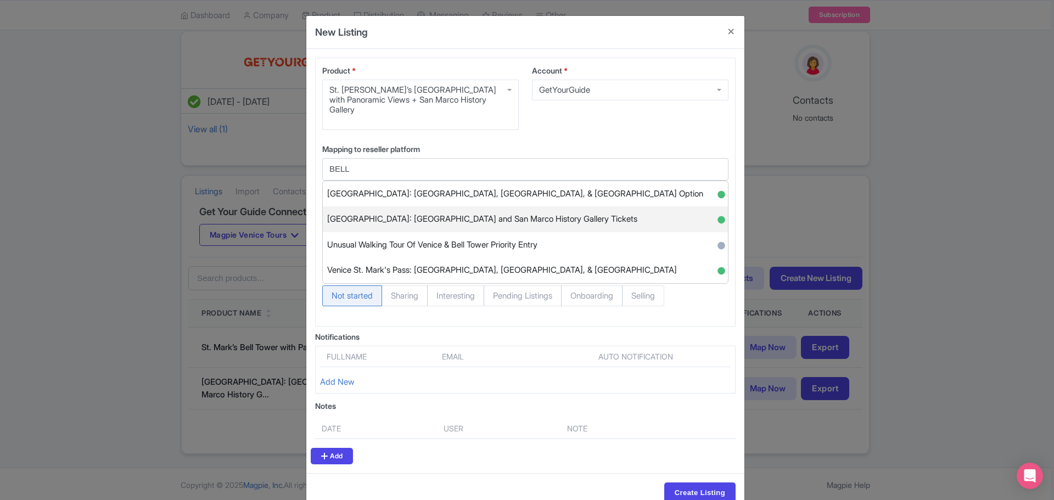
click at [537, 211] on span "[GEOGRAPHIC_DATA]: [GEOGRAPHIC_DATA] and San Marco History Gallery Tickets" at bounding box center [482, 219] width 310 height 17
type input "[GEOGRAPHIC_DATA]: [GEOGRAPHIC_DATA] and San Marco History Gallery Tickets"
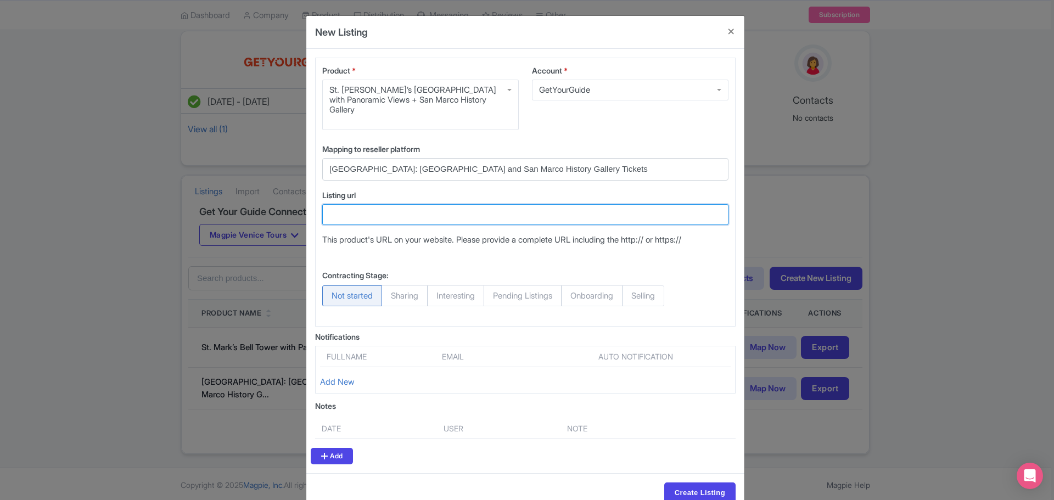
click at [380, 210] on input "Listing url" at bounding box center [525, 214] width 406 height 21
paste input "https://www.getyourguide.com/venice-l35/venice-bell-tower-and-san-marco-yard-ga…"
type input "https://www.getyourguide.com/venice-l35/venice-bell-tower-and-san-marco-yard-ga…"
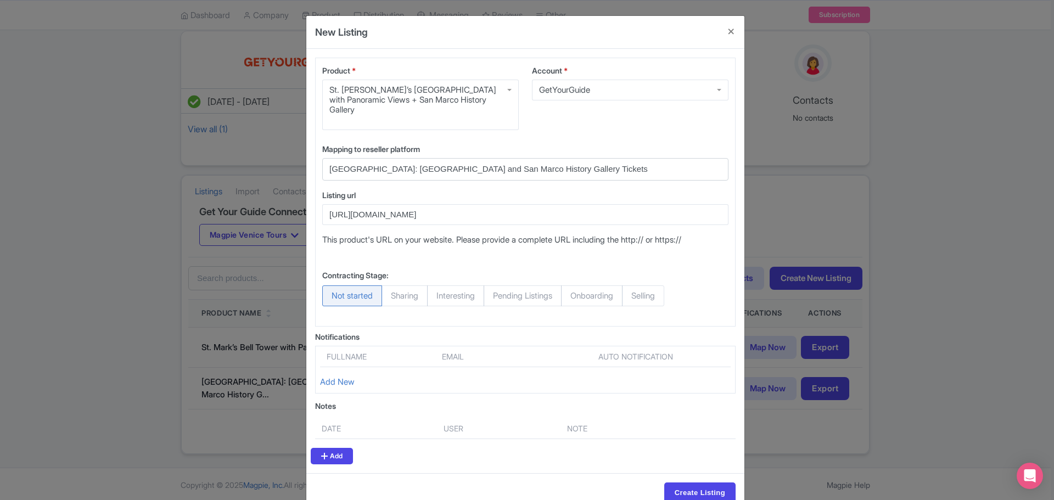
click at [660, 285] on span "Selling" at bounding box center [643, 295] width 42 height 21
click at [633, 285] on input "Selling" at bounding box center [627, 290] width 11 height 11
radio input "true"
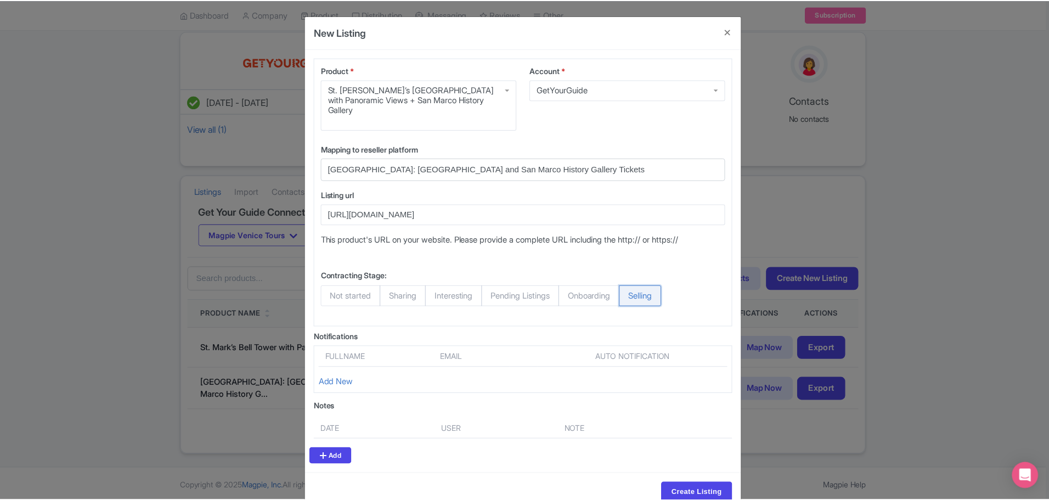
scroll to position [0, 0]
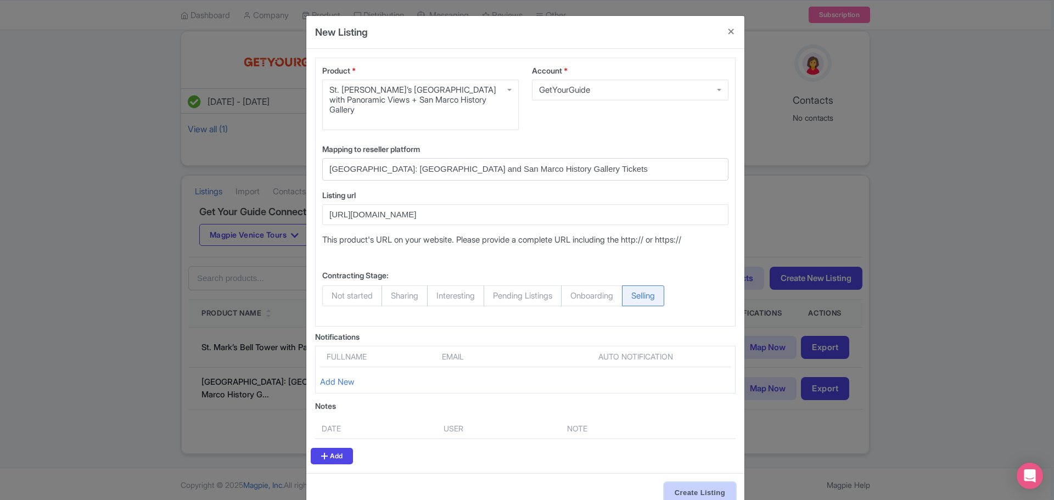
click at [690, 381] on input "Create Listing" at bounding box center [699, 492] width 71 height 21
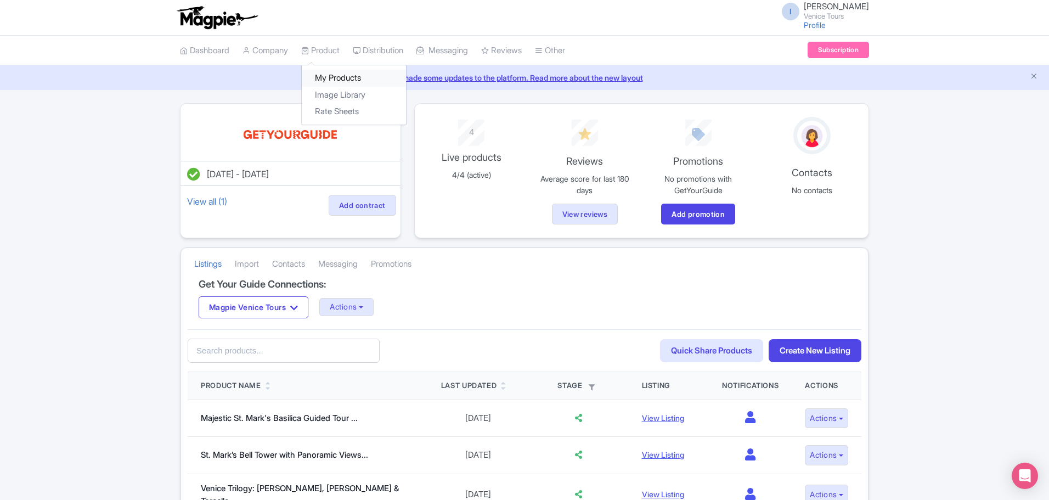
click at [330, 77] on link "My Products" at bounding box center [354, 78] width 104 height 17
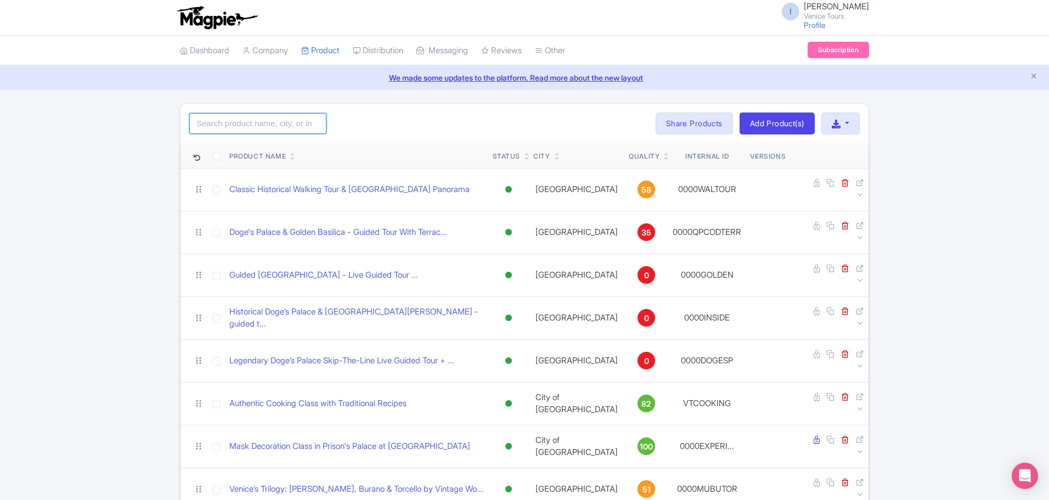
click at [218, 116] on input "search" at bounding box center [257, 123] width 137 height 21
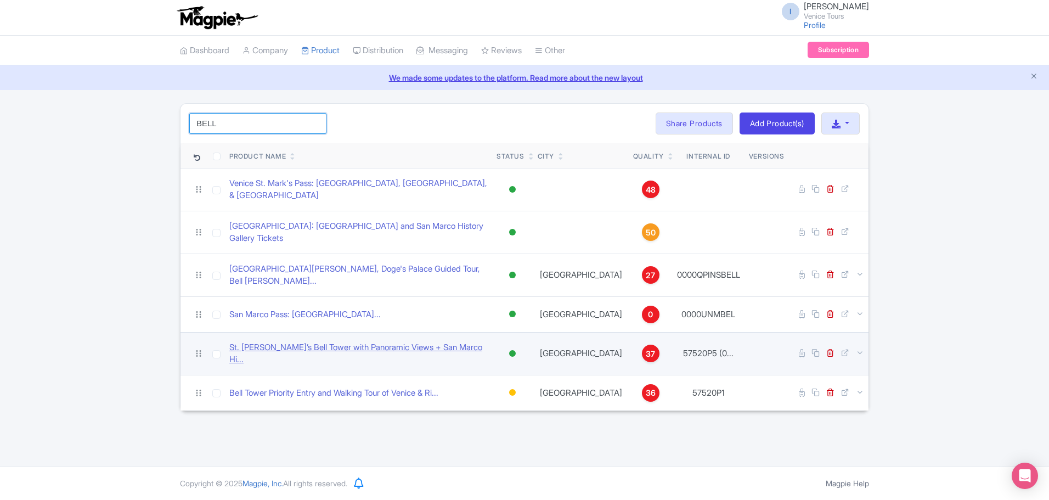
type input "BELL"
click at [375, 341] on link "St. [PERSON_NAME]’s Bell Tower with Panoramic Views + San Marco Hi..." at bounding box center [358, 353] width 258 height 25
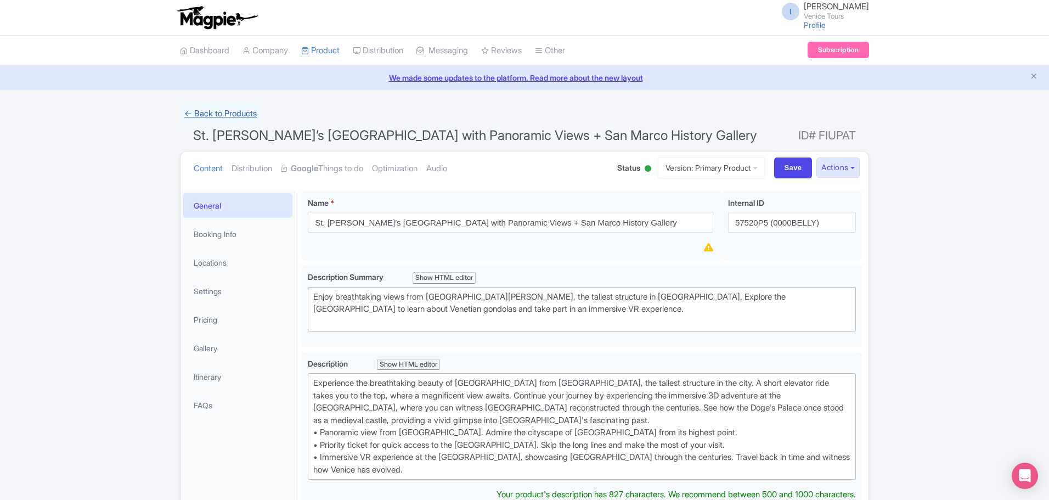
click at [186, 114] on link "← Back to Products" at bounding box center [220, 113] width 81 height 21
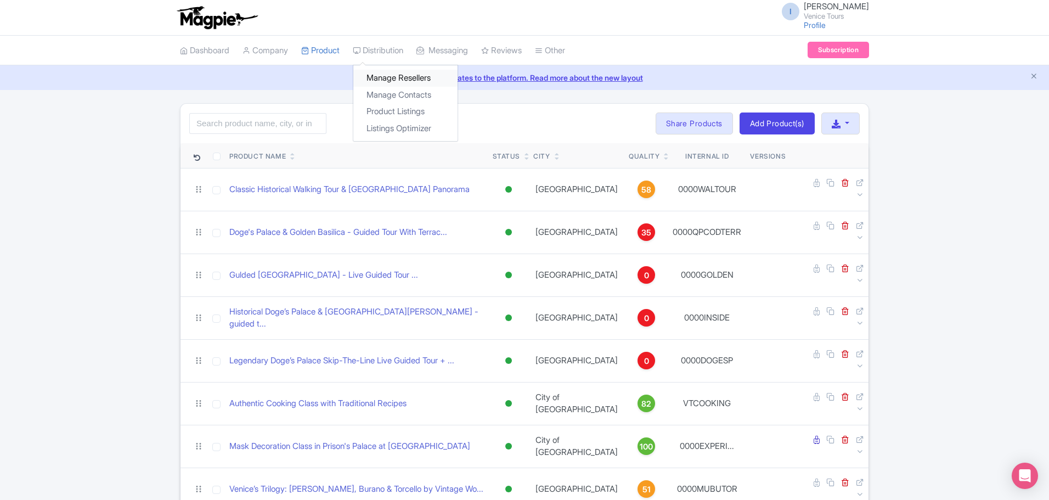
click at [414, 79] on link "Manage Resellers" at bounding box center [405, 78] width 104 height 17
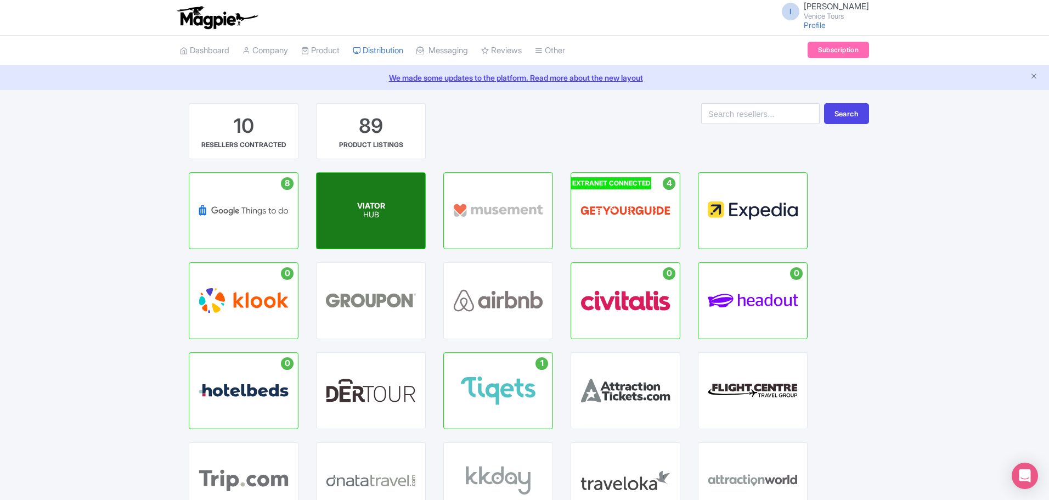
click at [370, 217] on p "HUB" at bounding box center [371, 215] width 28 height 9
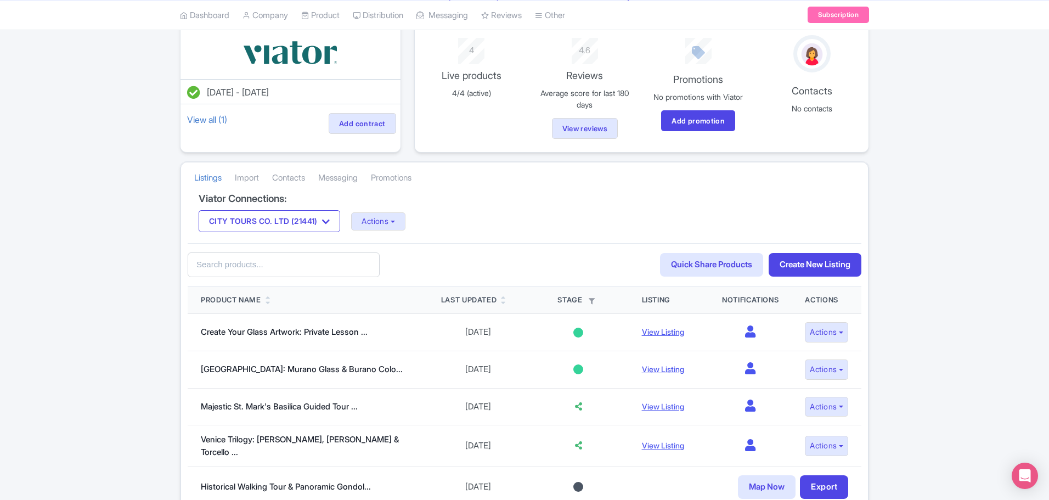
scroll to position [110, 0]
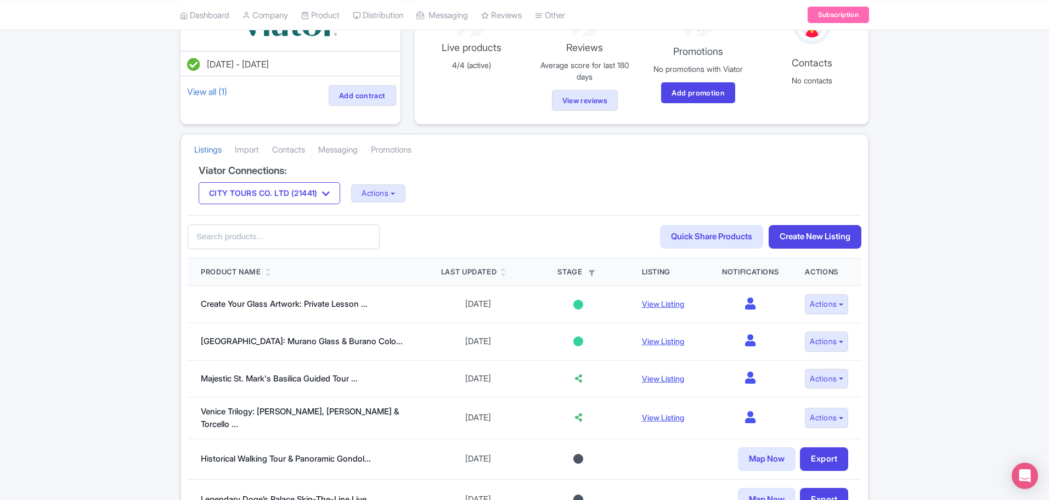
click at [243, 237] on input "text" at bounding box center [284, 236] width 192 height 25
type input "BELL"
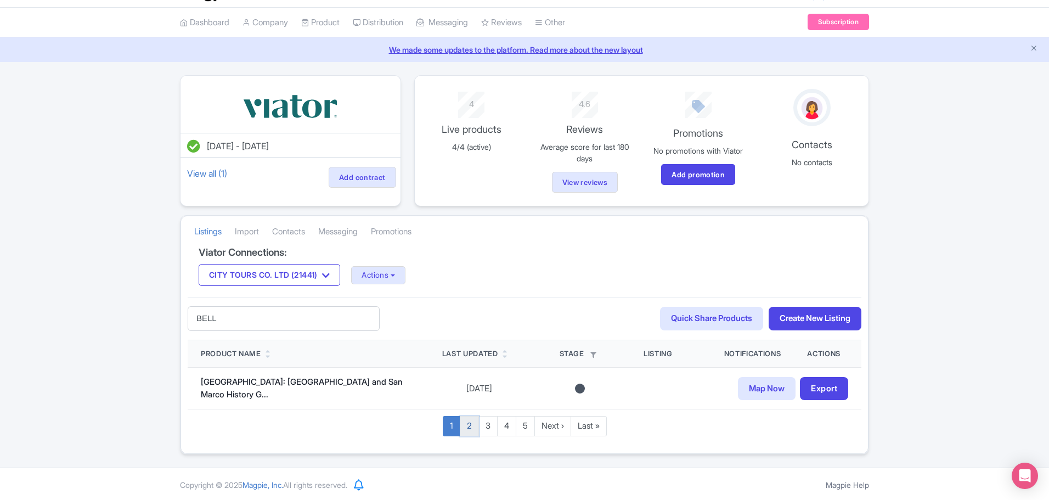
click at [473, 425] on link "2" at bounding box center [469, 426] width 19 height 20
click at [482, 426] on link "3" at bounding box center [488, 426] width 19 height 20
click at [505, 425] on link "4" at bounding box center [506, 426] width 19 height 20
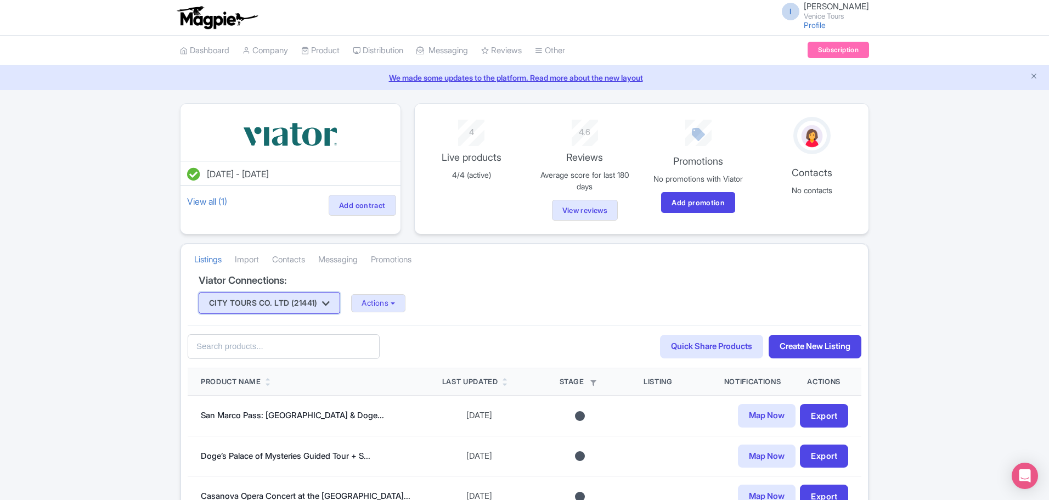
click at [330, 308] on icon "button" at bounding box center [326, 303] width 8 height 9
click at [307, 321] on link "CITY TOURS CO. LTD (21441)" at bounding box center [266, 324] width 135 height 17
click at [283, 341] on input "text" at bounding box center [284, 346] width 192 height 25
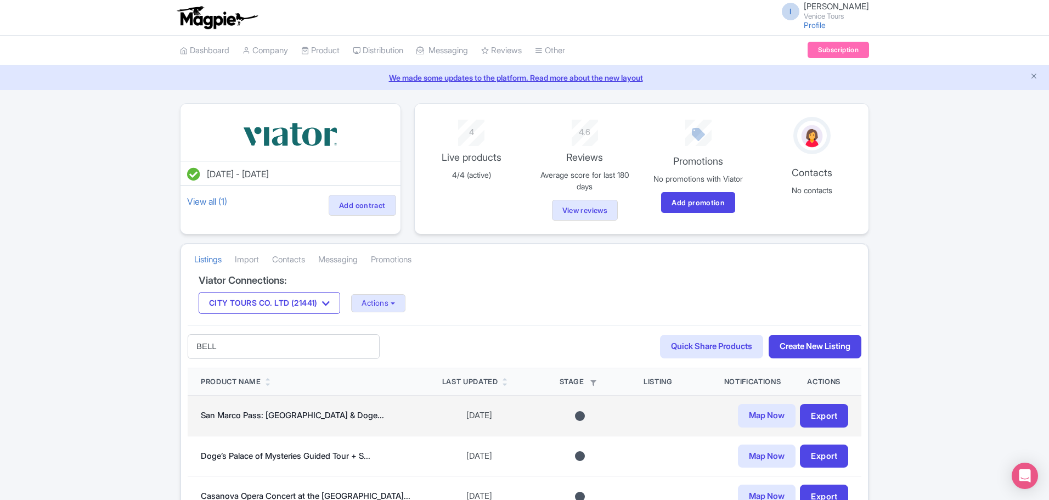
type input "BELL"
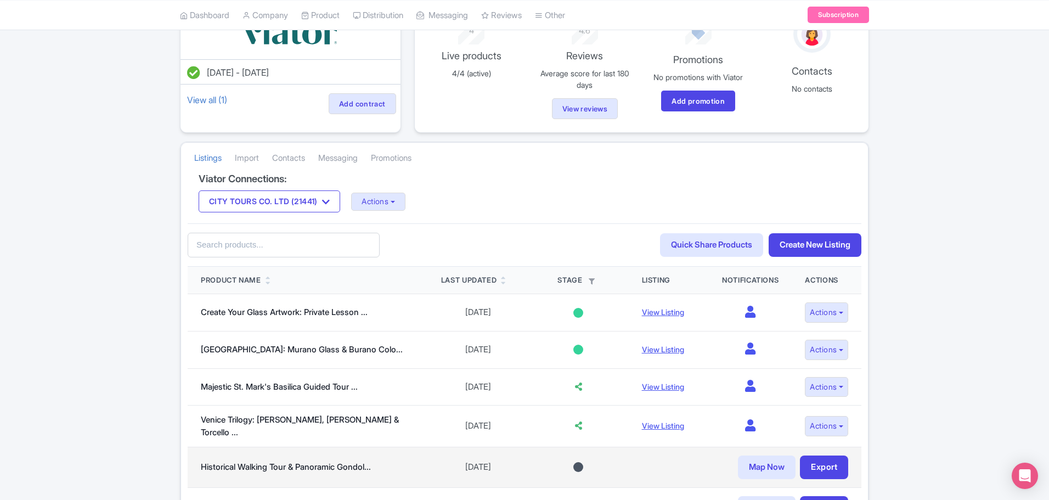
scroll to position [165, 0]
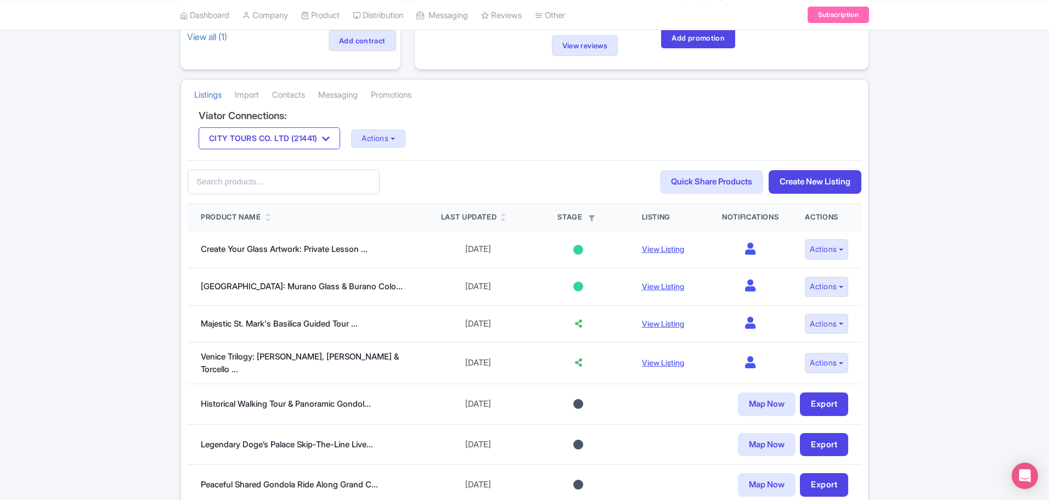
click at [237, 175] on input "text" at bounding box center [284, 182] width 192 height 25
type input "BELL"
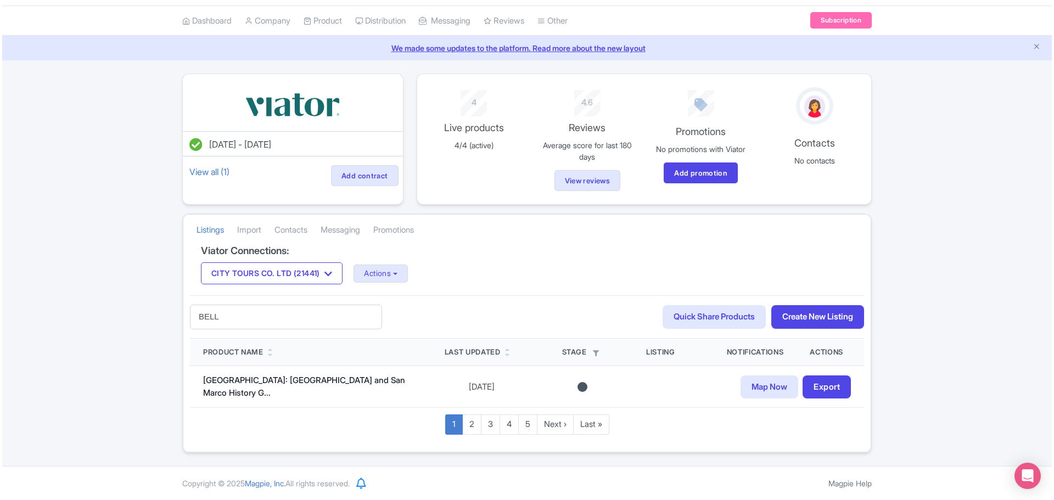
scroll to position [28, 0]
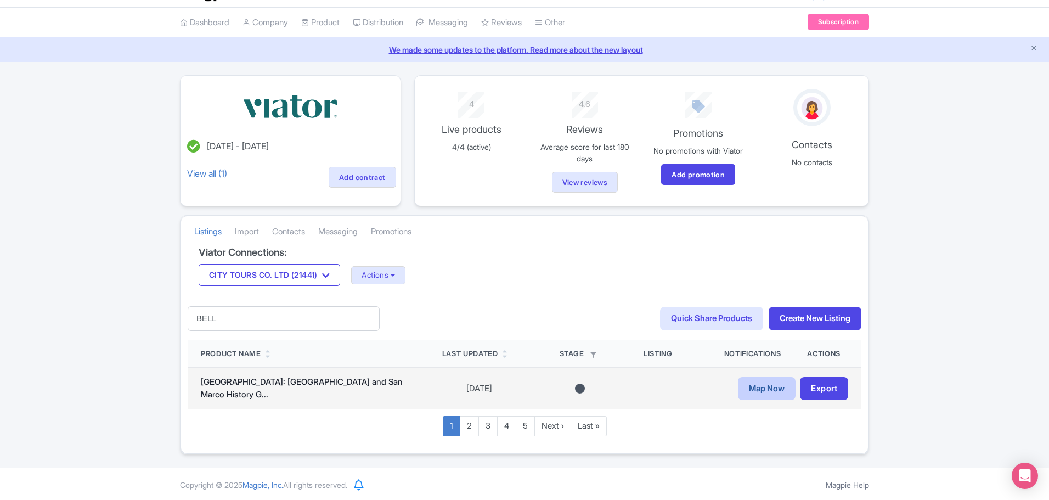
click at [771, 386] on link "Map Now" at bounding box center [767, 389] width 58 height 24
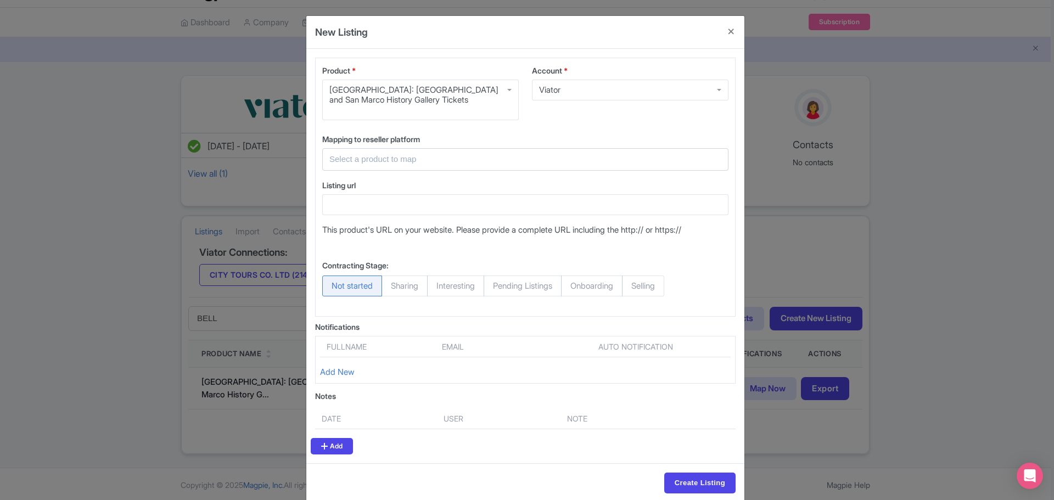
click at [386, 161] on input "text" at bounding box center [518, 159] width 379 height 13
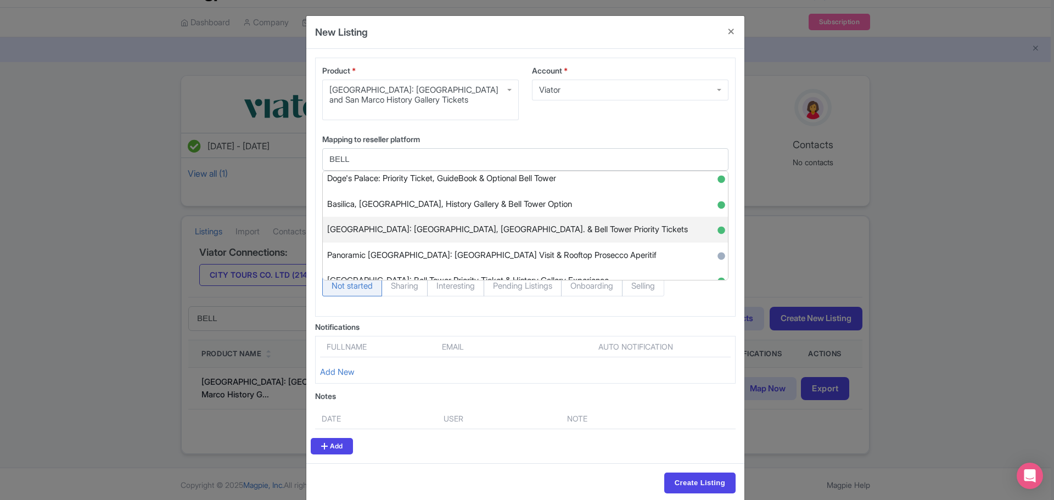
scroll to position [44, 0]
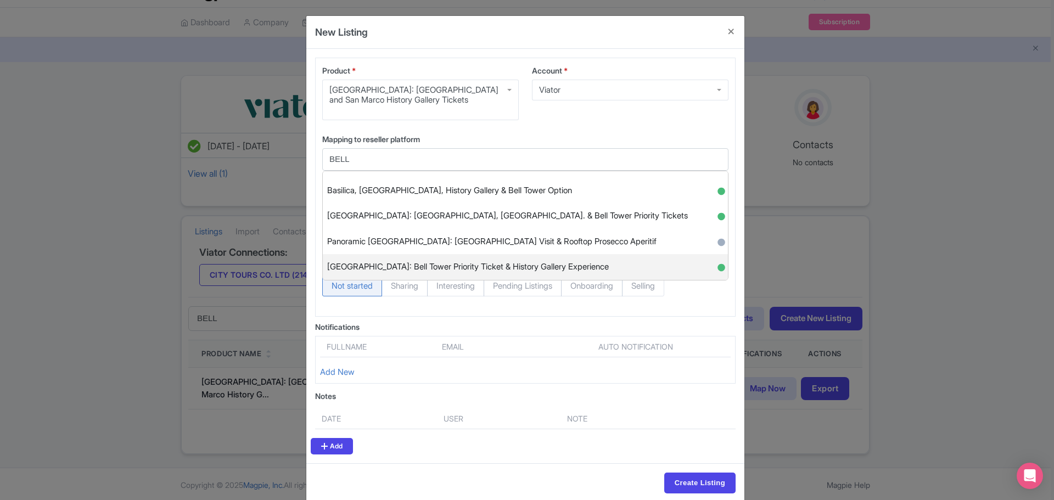
click at [517, 267] on span "[GEOGRAPHIC_DATA]: Bell Tower Priority Ticket & History Gallery Experience" at bounding box center [468, 266] width 282 height 17
type input "[GEOGRAPHIC_DATA]: Bell Tower Priority Ticket & History Gallery Experience"
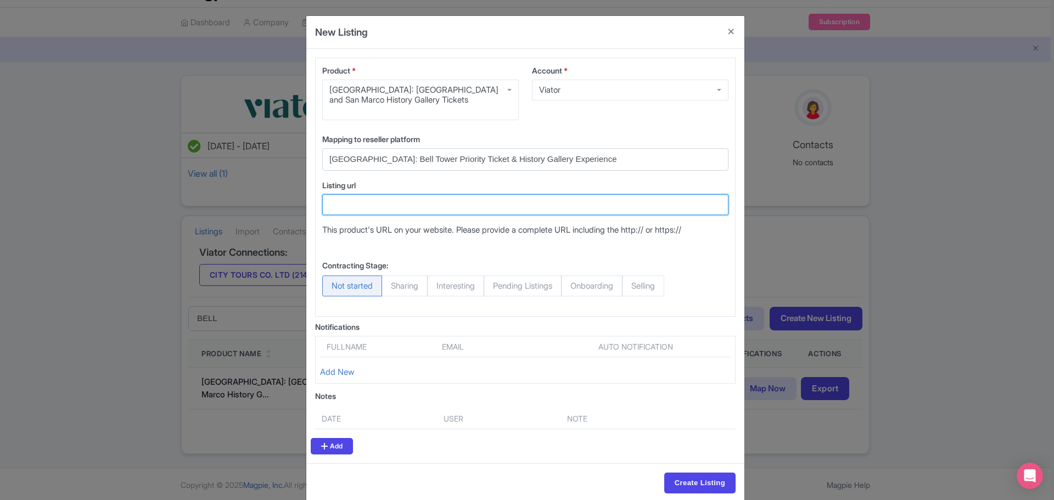
click at [395, 201] on input "Listing url" at bounding box center [525, 204] width 406 height 21
click at [364, 202] on input "Listing url" at bounding box center [525, 204] width 406 height 21
paste input "https://www.viator.com/tours/Venice/Venice-from-the-Sky-Bell-Tower-Visit-and-Go…"
type input "https://www.viator.com/tours/Venice/Venice-from-the-Sky-Bell-Tower-Visit-and-Go…"
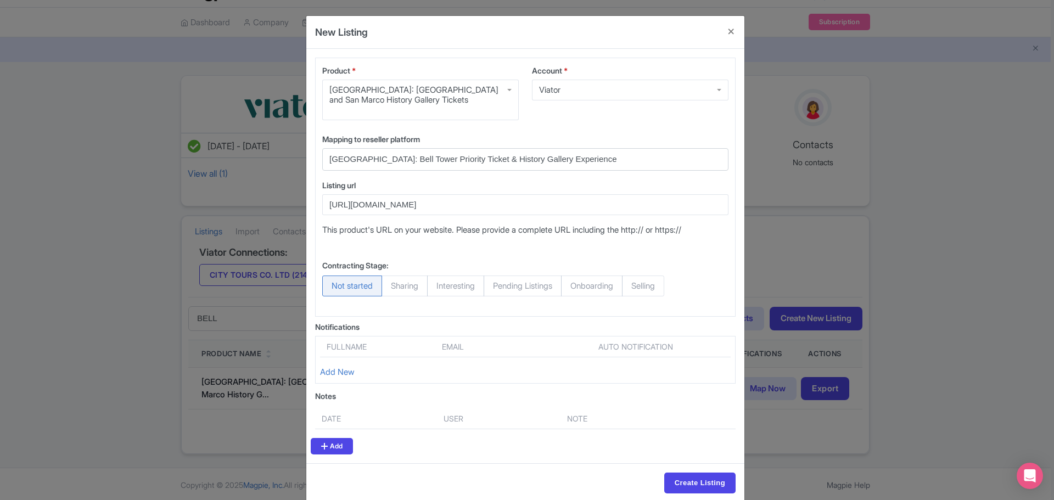
click at [656, 285] on span "Selling" at bounding box center [643, 286] width 42 height 21
click at [633, 285] on input "Selling" at bounding box center [627, 281] width 11 height 11
radio input "true"
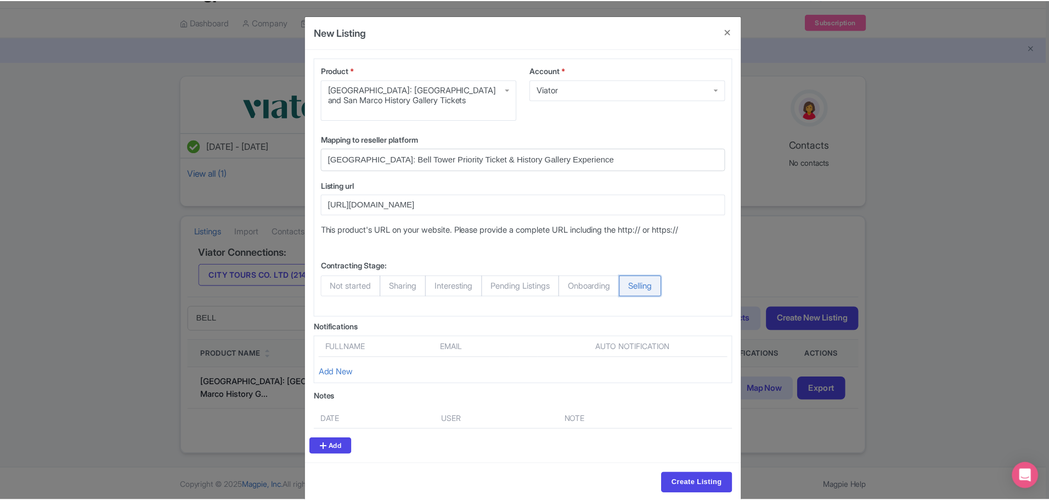
scroll to position [0, 0]
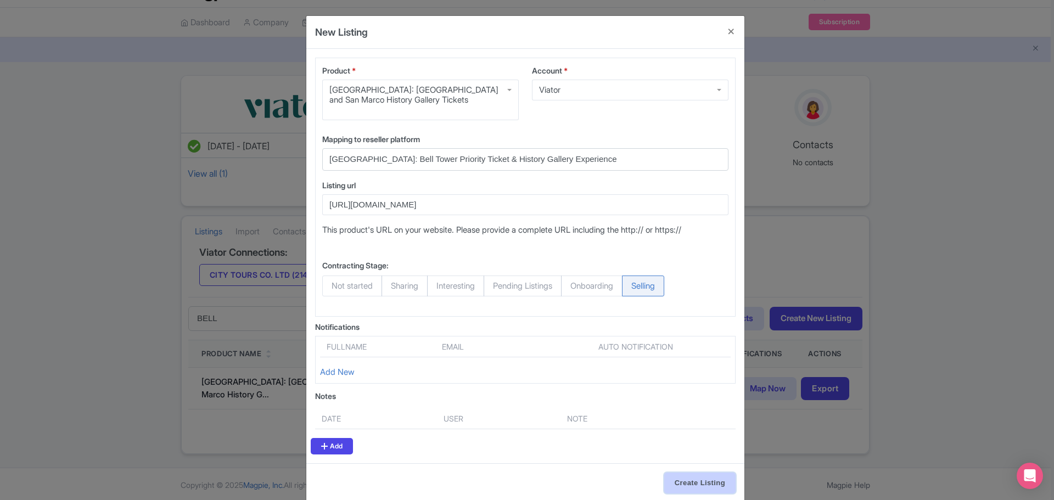
click at [683, 480] on input "Create Listing" at bounding box center [699, 483] width 71 height 21
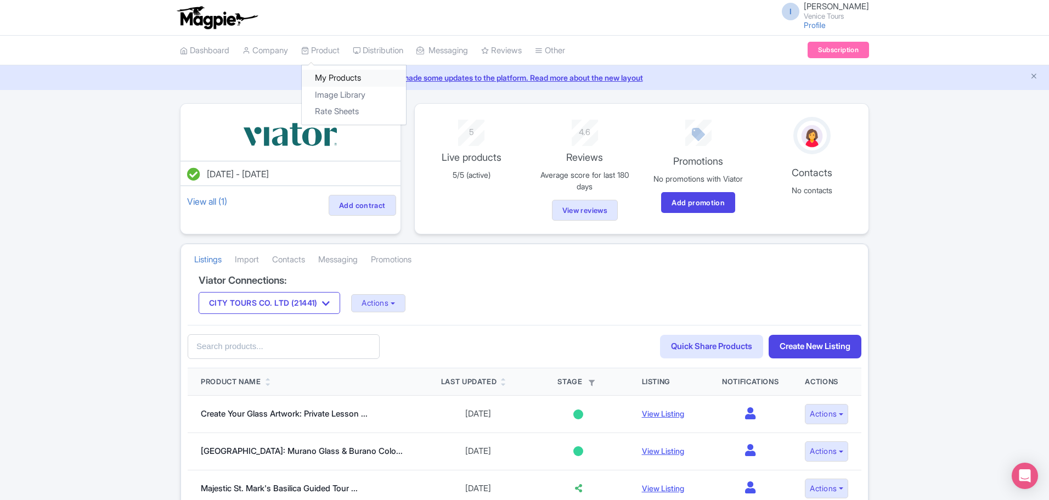
click at [336, 77] on link "My Products" at bounding box center [354, 78] width 104 height 17
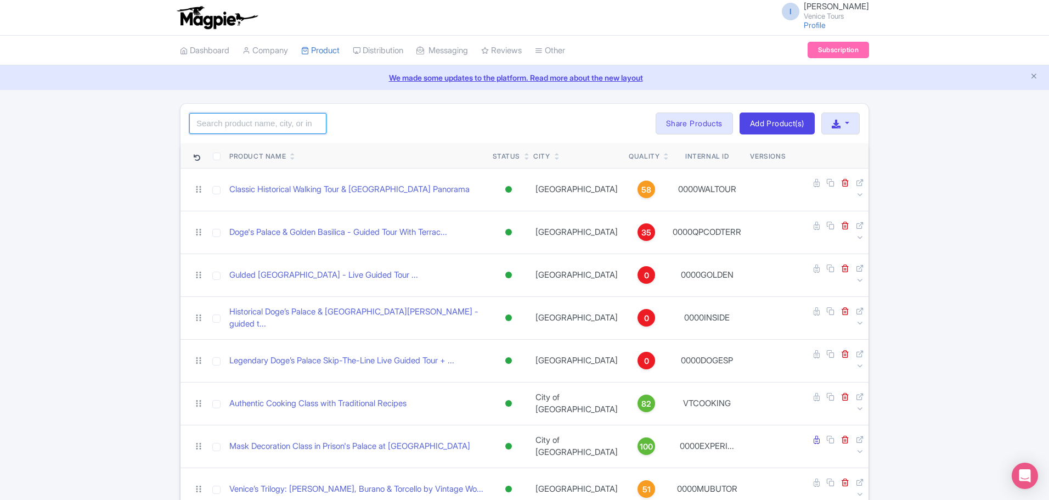
drag, startPoint x: 283, startPoint y: 123, endPoint x: 278, endPoint y: 120, distance: 6.3
click at [283, 123] on input "search" at bounding box center [257, 123] width 137 height 21
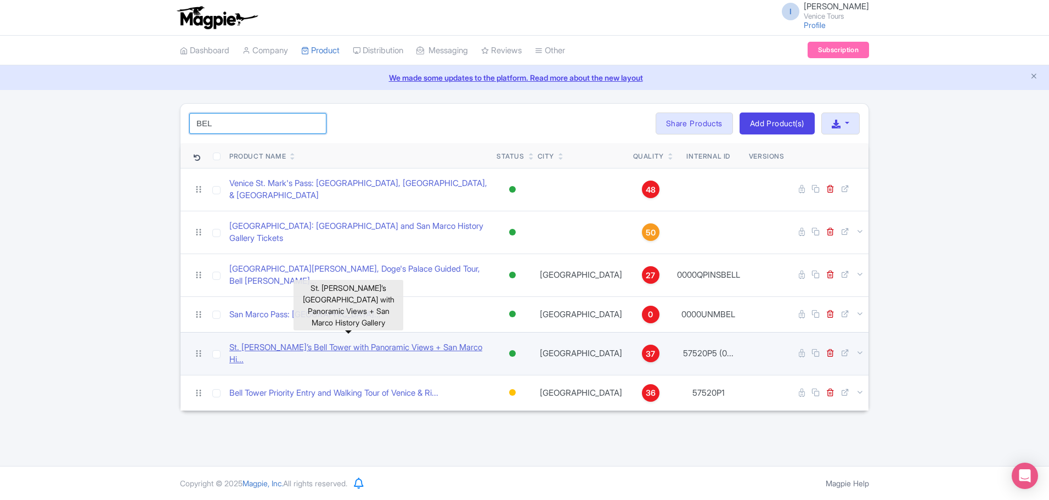
type input "BEL"
click at [352, 341] on link "St. Mark’s Bell Tower with Panoramic Views + San Marco Hi..." at bounding box center [358, 353] width 258 height 25
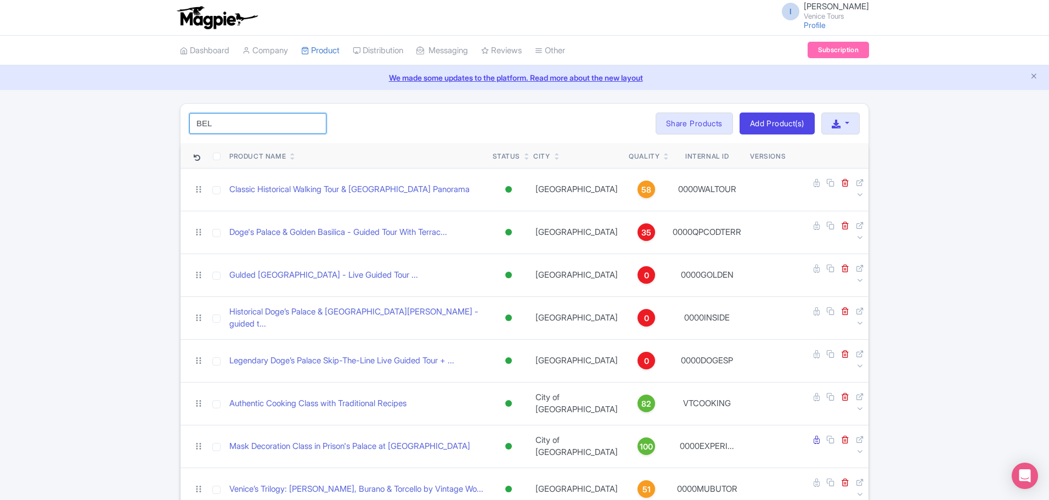
click at [245, 126] on input "BEL" at bounding box center [257, 123] width 137 height 21
type input "BELL"
click button "Search" at bounding box center [0, 0] width 0 height 0
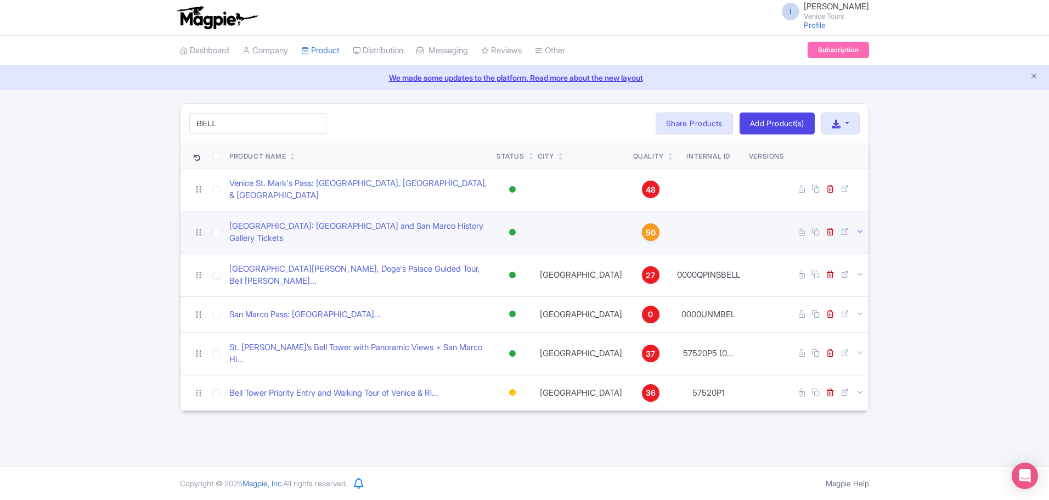
click at [858, 227] on icon at bounding box center [860, 231] width 8 height 8
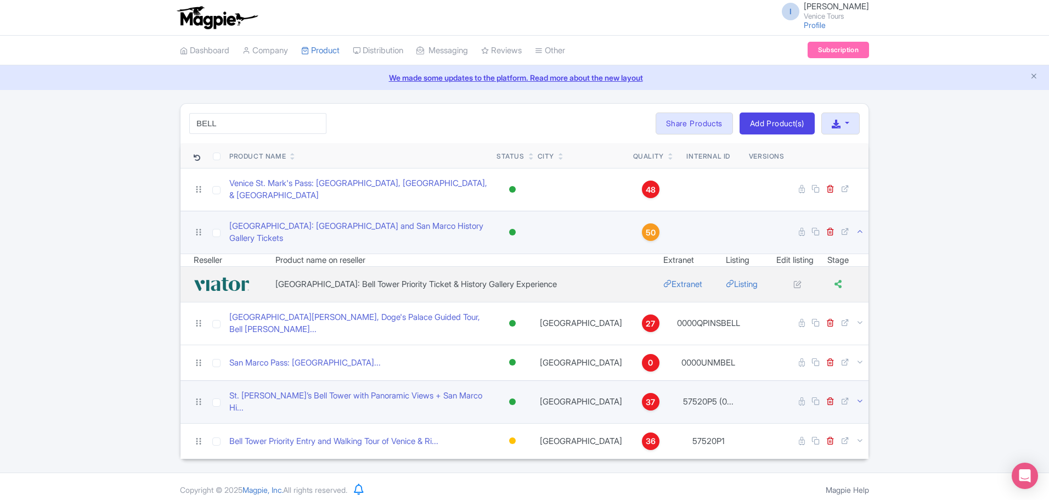
click at [859, 397] on icon at bounding box center [860, 401] width 8 height 8
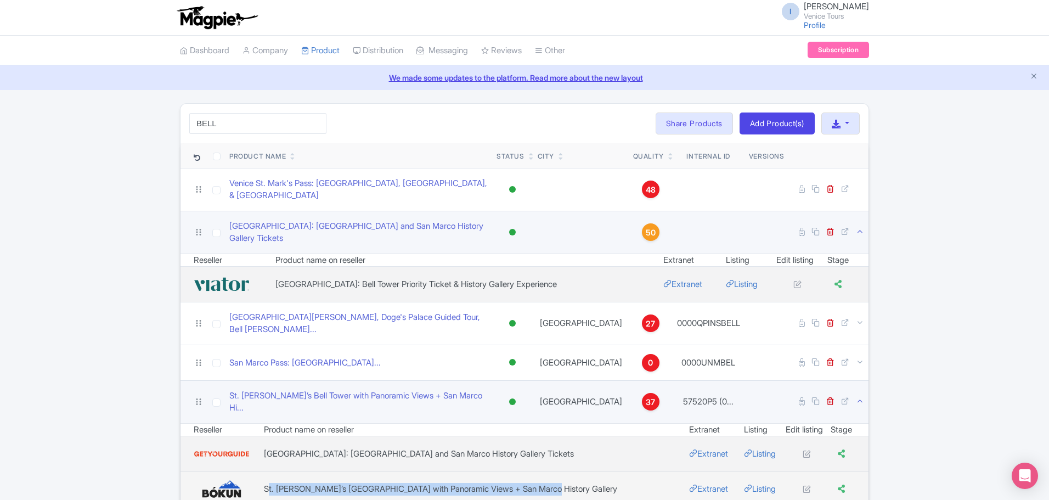
drag, startPoint x: 278, startPoint y: 460, endPoint x: 560, endPoint y: 454, distance: 282.7
click at [560, 471] on td "St. [PERSON_NAME]’s [GEOGRAPHIC_DATA] with Panoramic Views + San Marco History …" at bounding box center [476, 488] width 425 height 35
click at [565, 471] on td "St. [PERSON_NAME]’s [GEOGRAPHIC_DATA] with Panoramic Views + San Marco History …" at bounding box center [476, 488] width 425 height 35
